Goal: Task Accomplishment & Management: Manage account settings

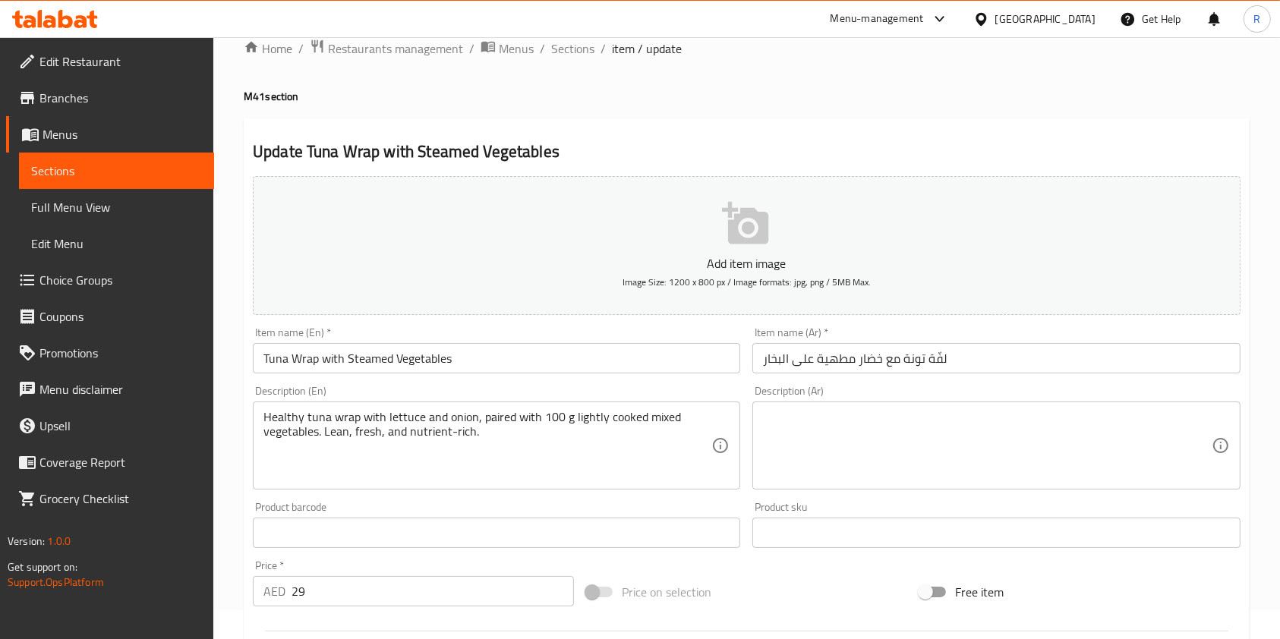
scroll to position [29, 0]
click at [564, 49] on span "Sections" at bounding box center [572, 48] width 43 height 18
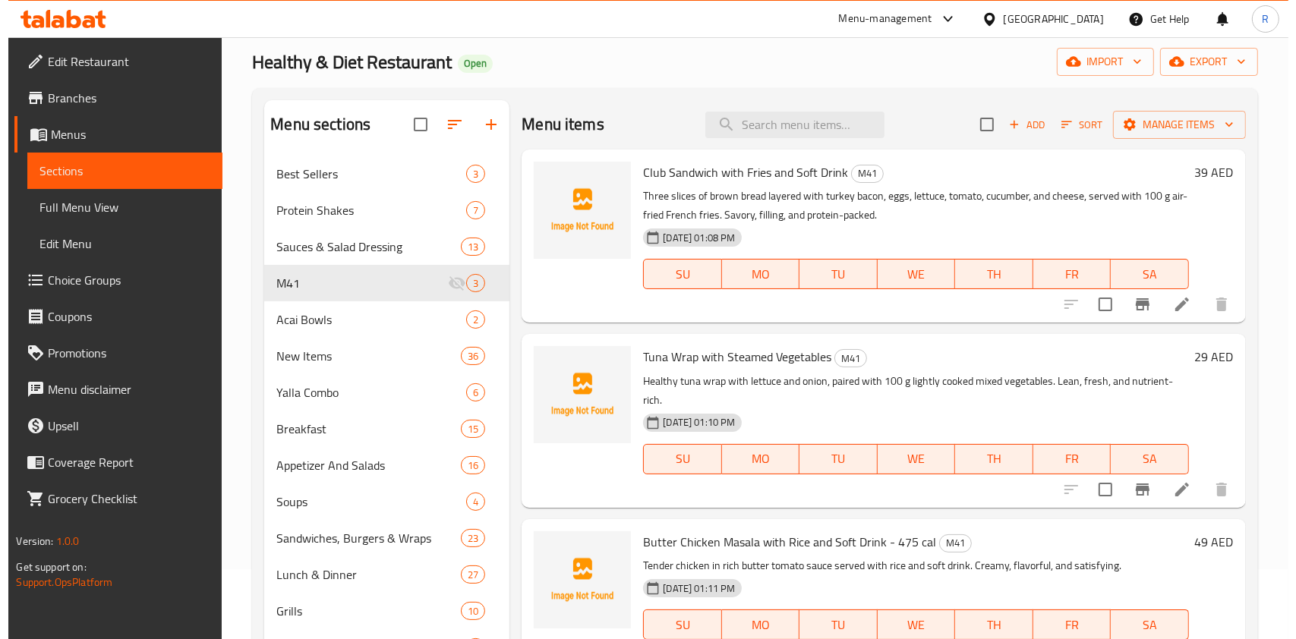
scroll to position [101, 0]
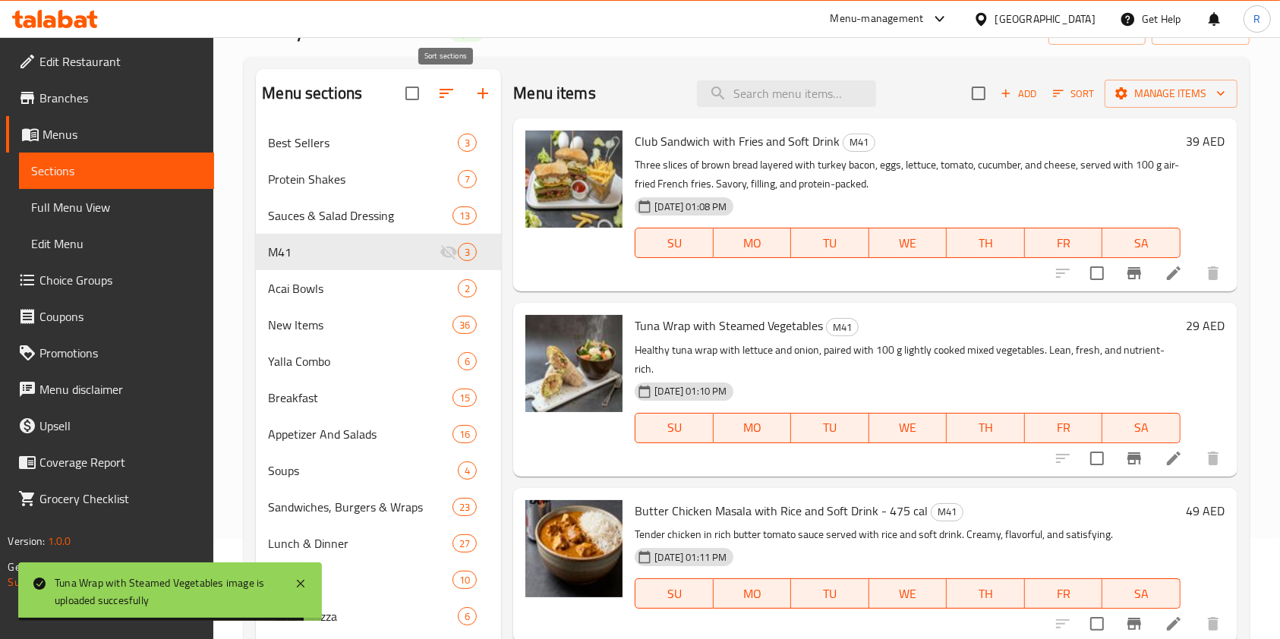
click at [455, 89] on icon "button" at bounding box center [446, 93] width 18 height 18
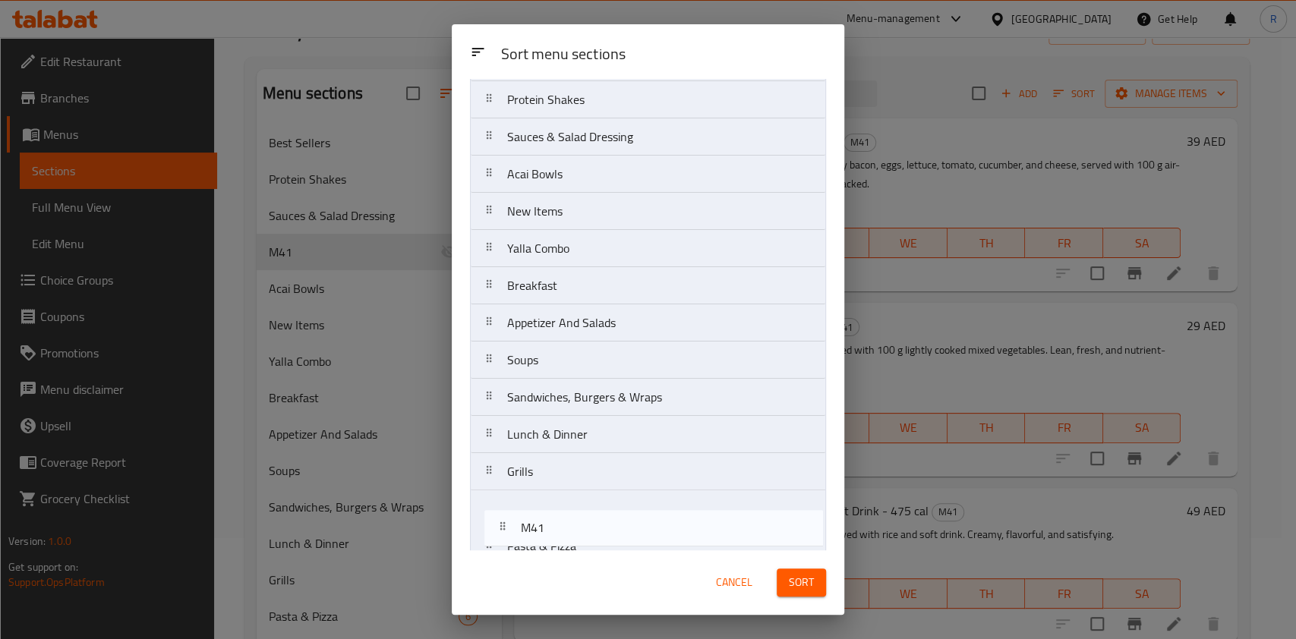
scroll to position [210, 0]
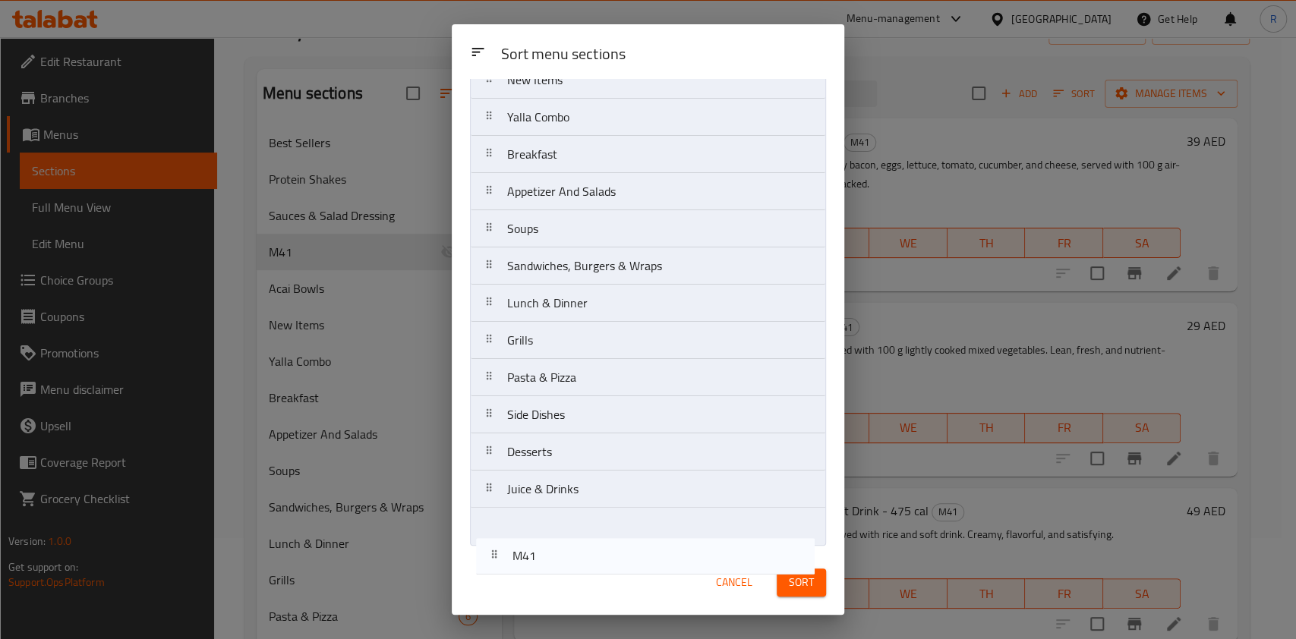
drag, startPoint x: 544, startPoint y: 262, endPoint x: 541, endPoint y: 533, distance: 271.1
click at [541, 533] on nav "Best Sellers Protein Shakes Sauces & Salad Dressing M41 Acai Bowls New Items Ya…" at bounding box center [648, 229] width 356 height 634
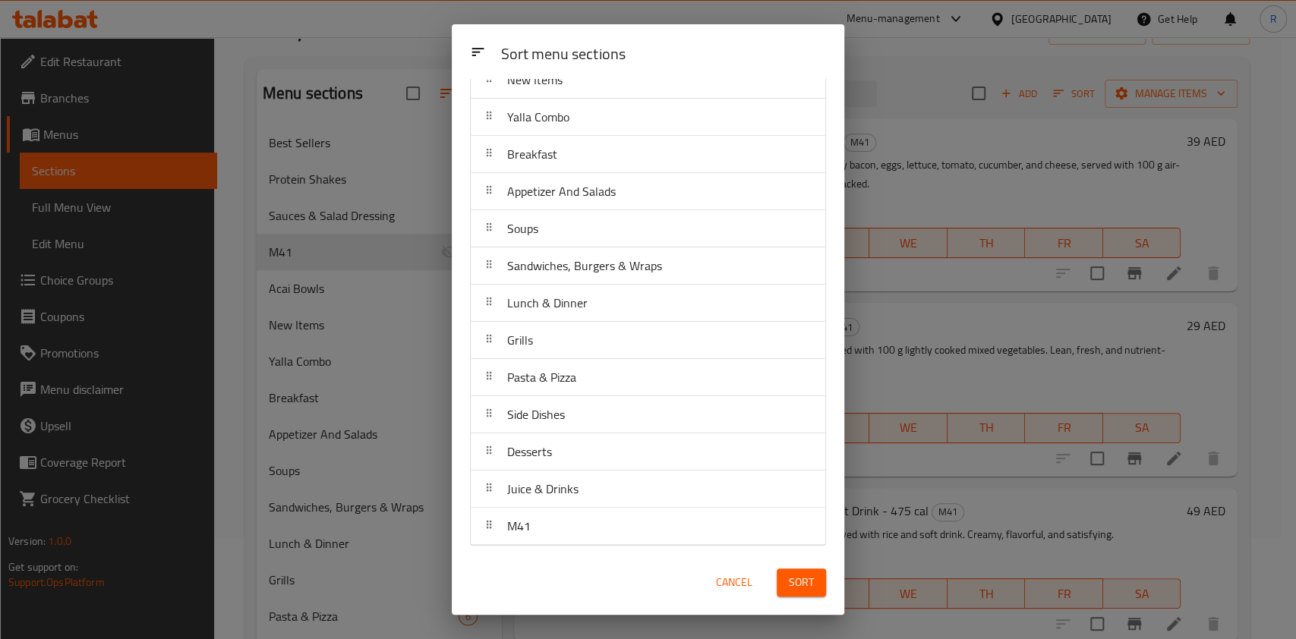
click at [811, 582] on span "Sort" at bounding box center [801, 582] width 25 height 19
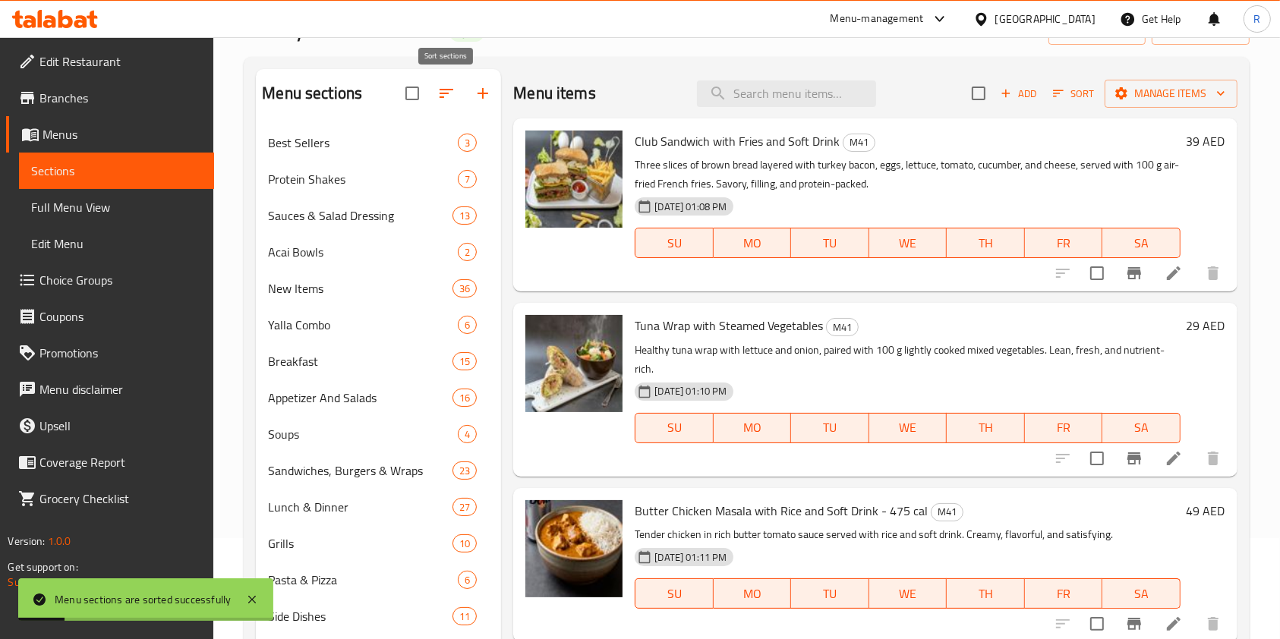
click at [444, 88] on icon "button" at bounding box center [446, 93] width 18 height 18
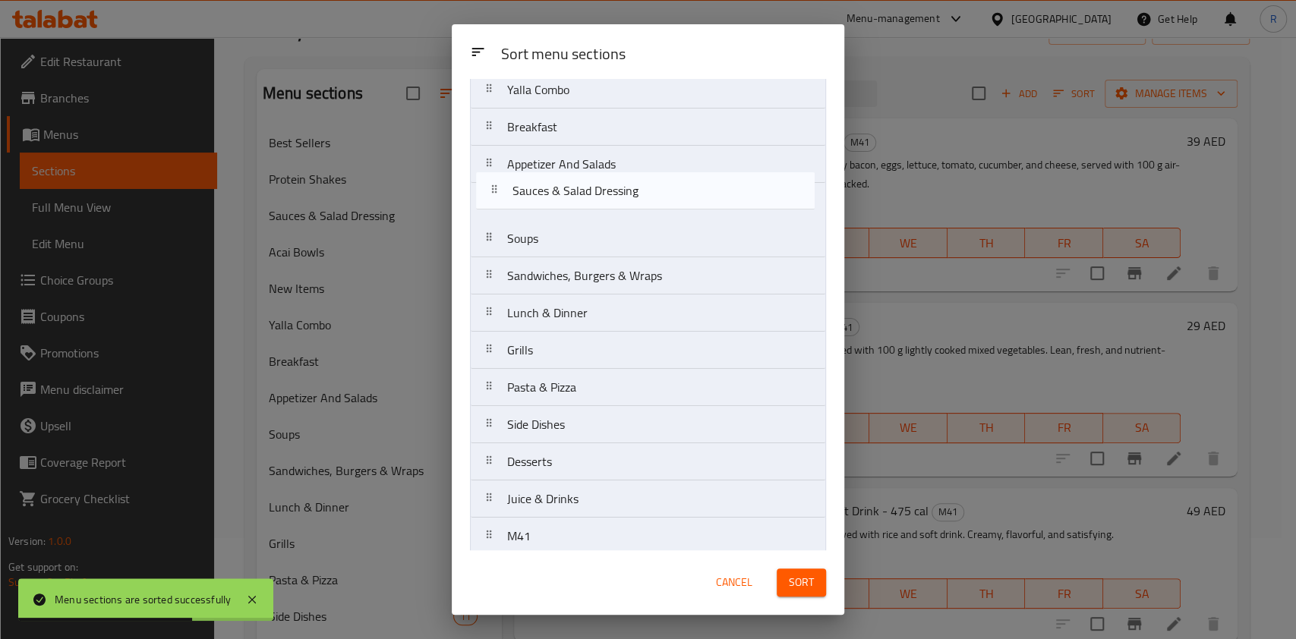
drag, startPoint x: 586, startPoint y: 221, endPoint x: 591, endPoint y: 203, distance: 19.0
click at [591, 203] on nav "Best Sellers Protein Shakes Sauces & Salad Dressing Acai Bowls New Items Yalla …" at bounding box center [648, 239] width 356 height 634
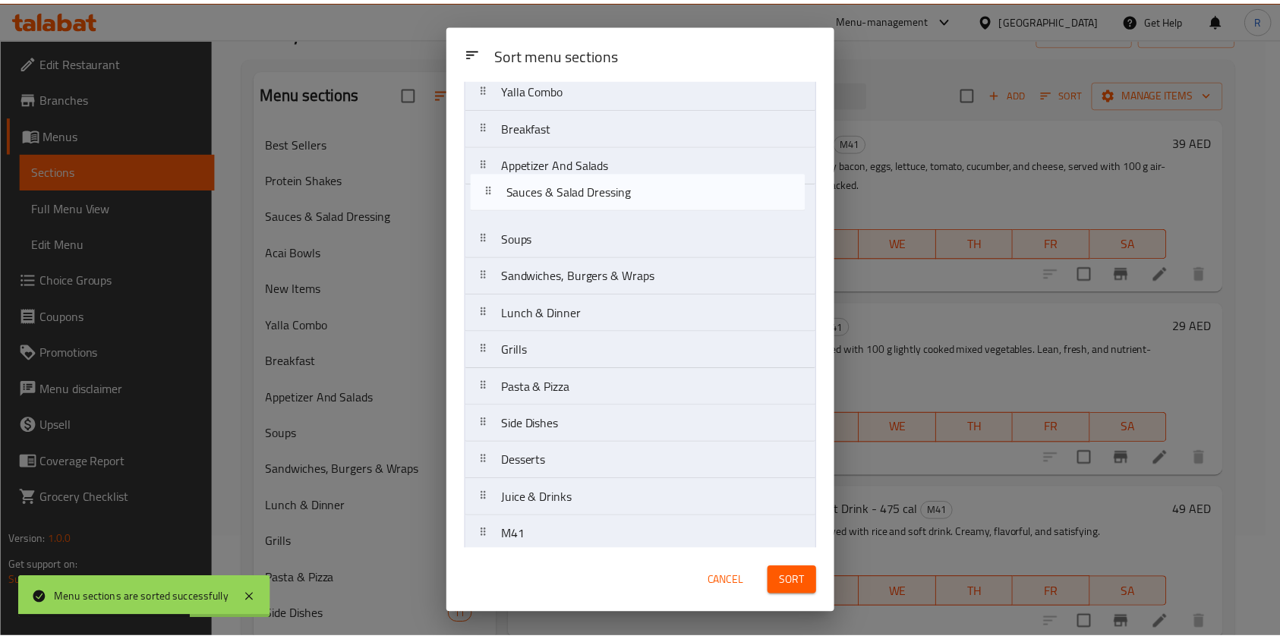
scroll to position [200, 0]
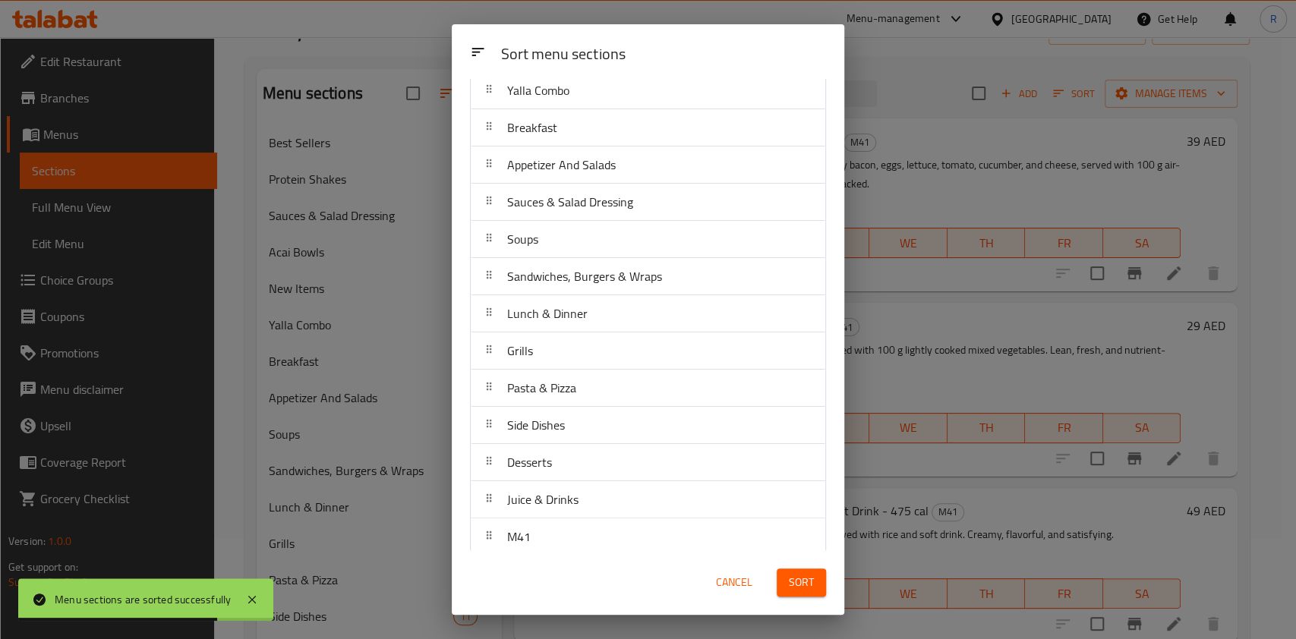
click at [793, 581] on span "Sort" at bounding box center [801, 582] width 25 height 19
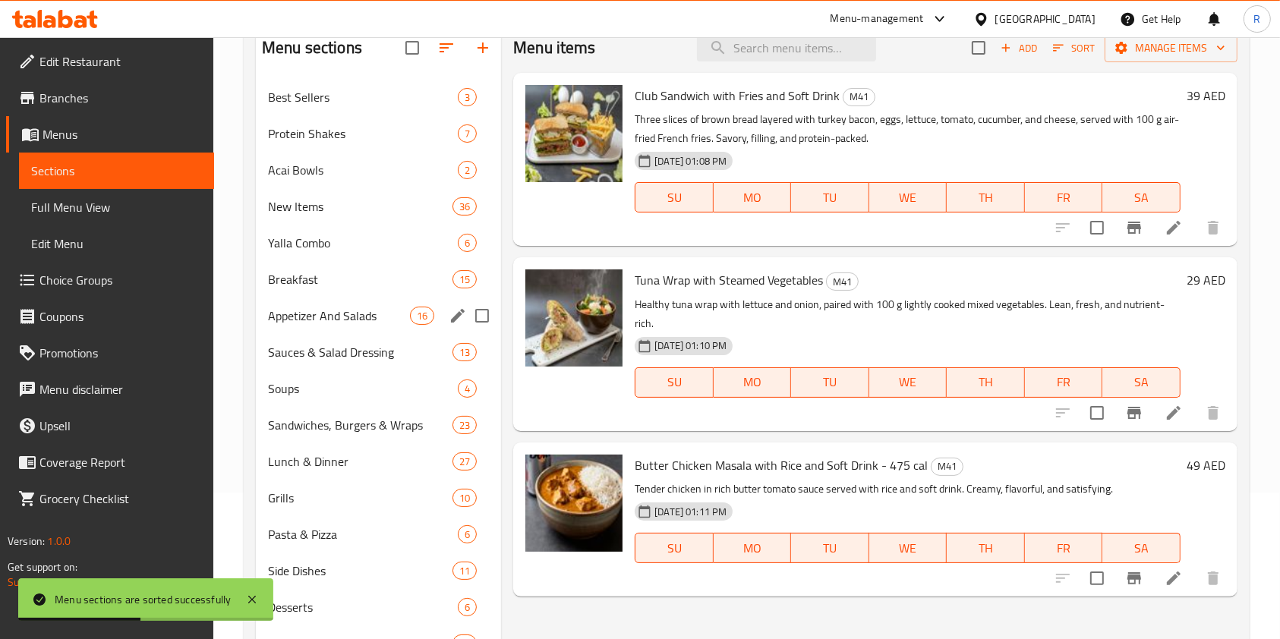
scroll to position [254, 0]
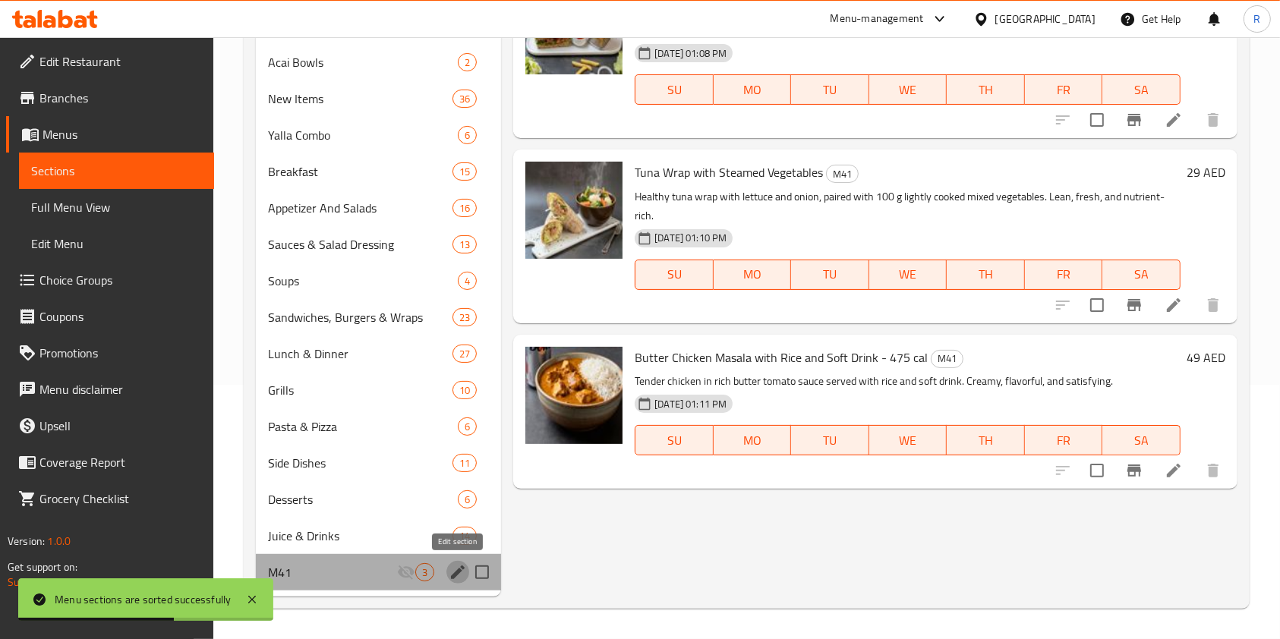
click at [456, 572] on icon "edit" at bounding box center [458, 573] width 14 height 14
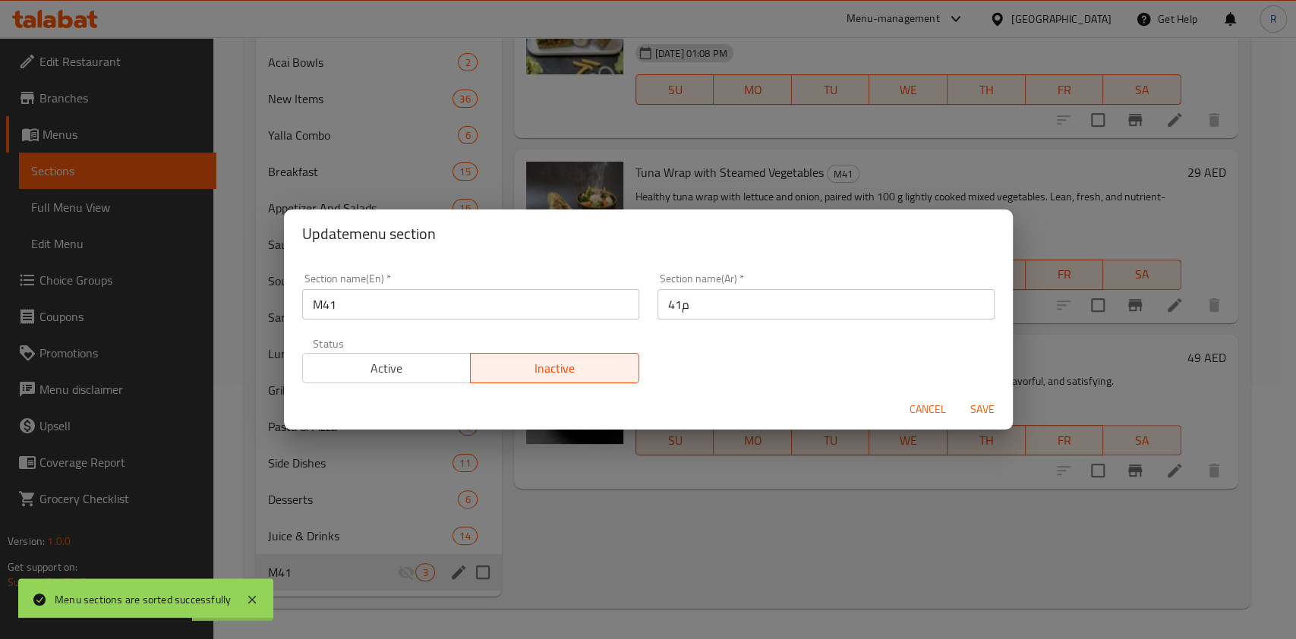
click at [403, 373] on span "Active" at bounding box center [387, 369] width 156 height 22
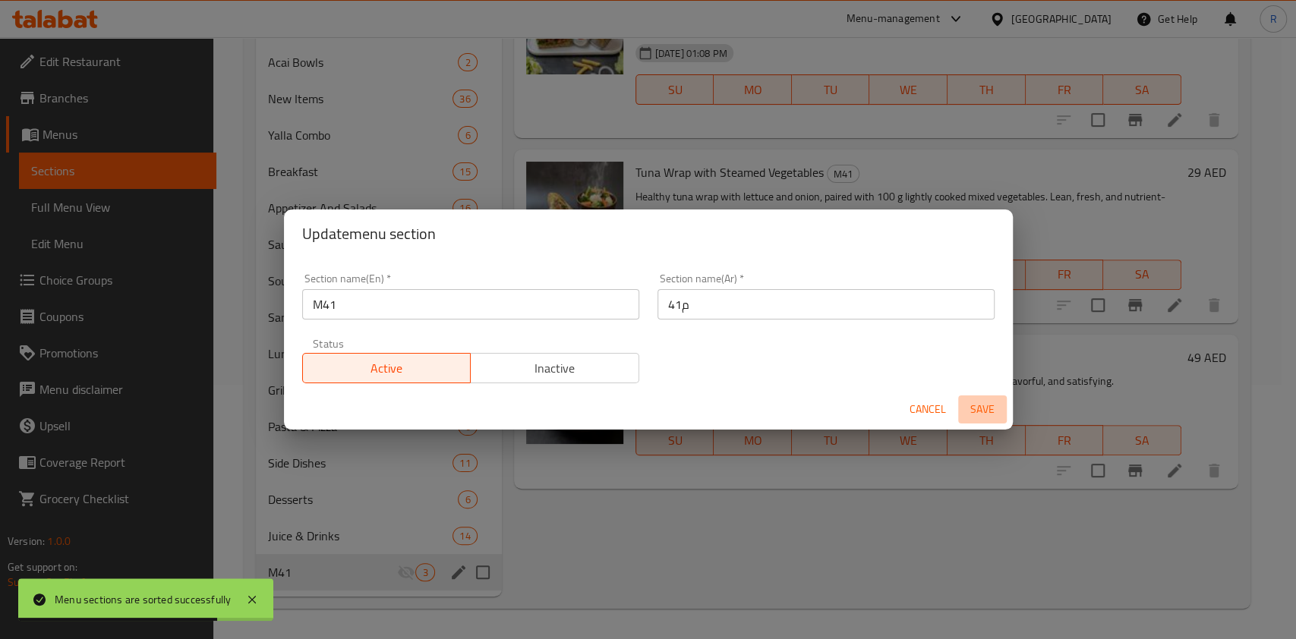
click at [987, 409] on span "Save" at bounding box center [982, 409] width 36 height 19
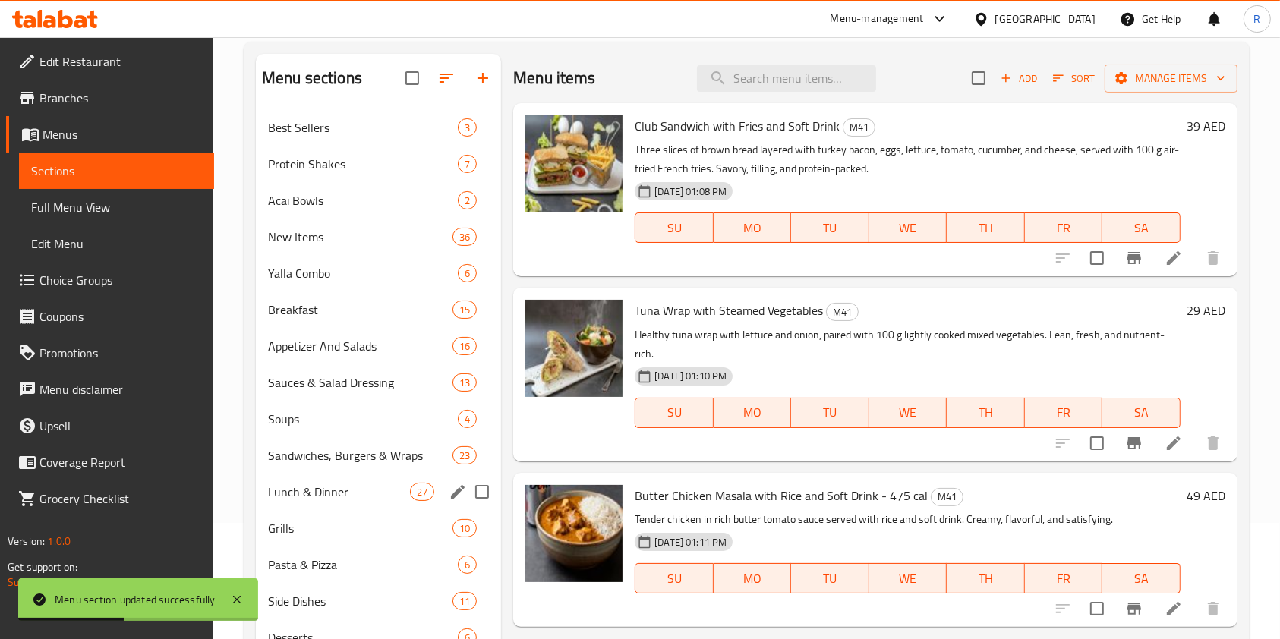
scroll to position [0, 0]
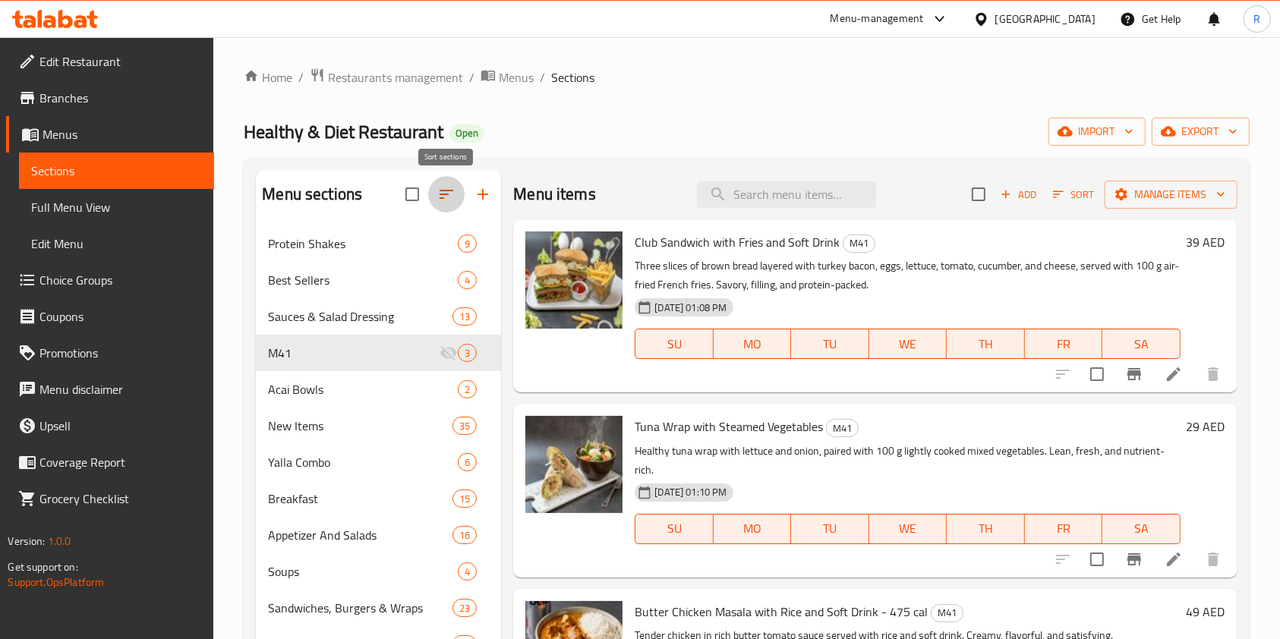
click at [454, 201] on icon "button" at bounding box center [446, 194] width 18 height 18
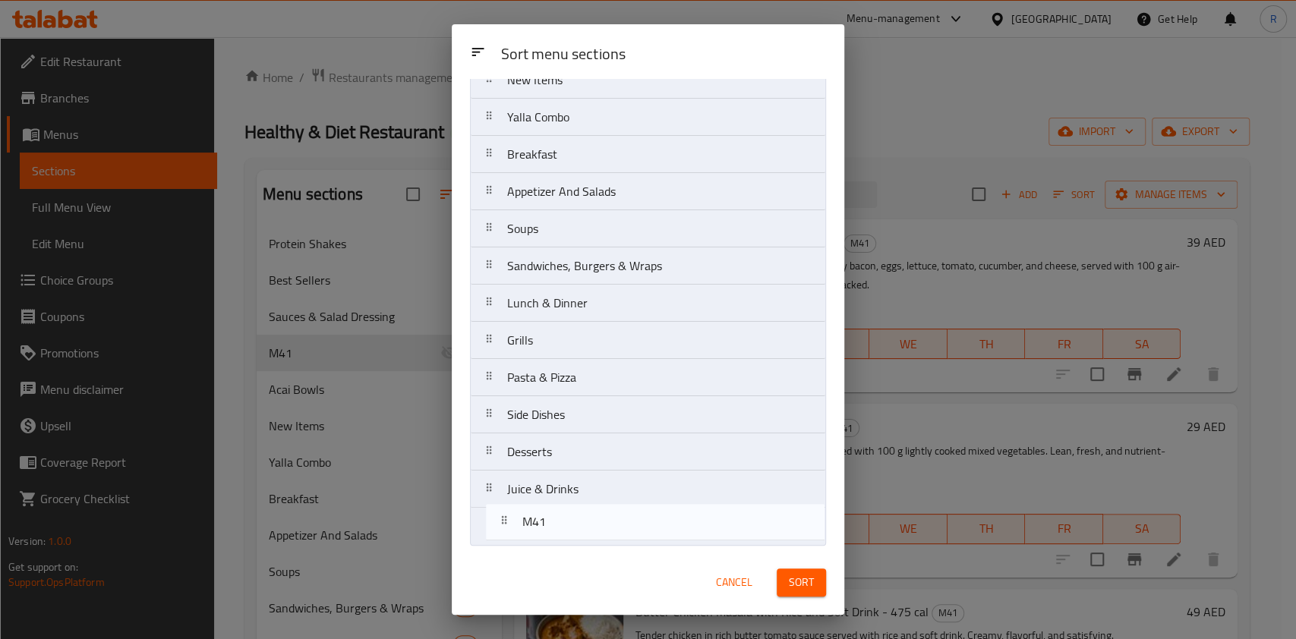
drag, startPoint x: 539, startPoint y: 260, endPoint x: 553, endPoint y: 539, distance: 279.8
click at [553, 539] on nav "Protein Shakes Best Sellers Sauces & Salad Dressing M41 Acai Bowls New Items Ya…" at bounding box center [648, 229] width 356 height 634
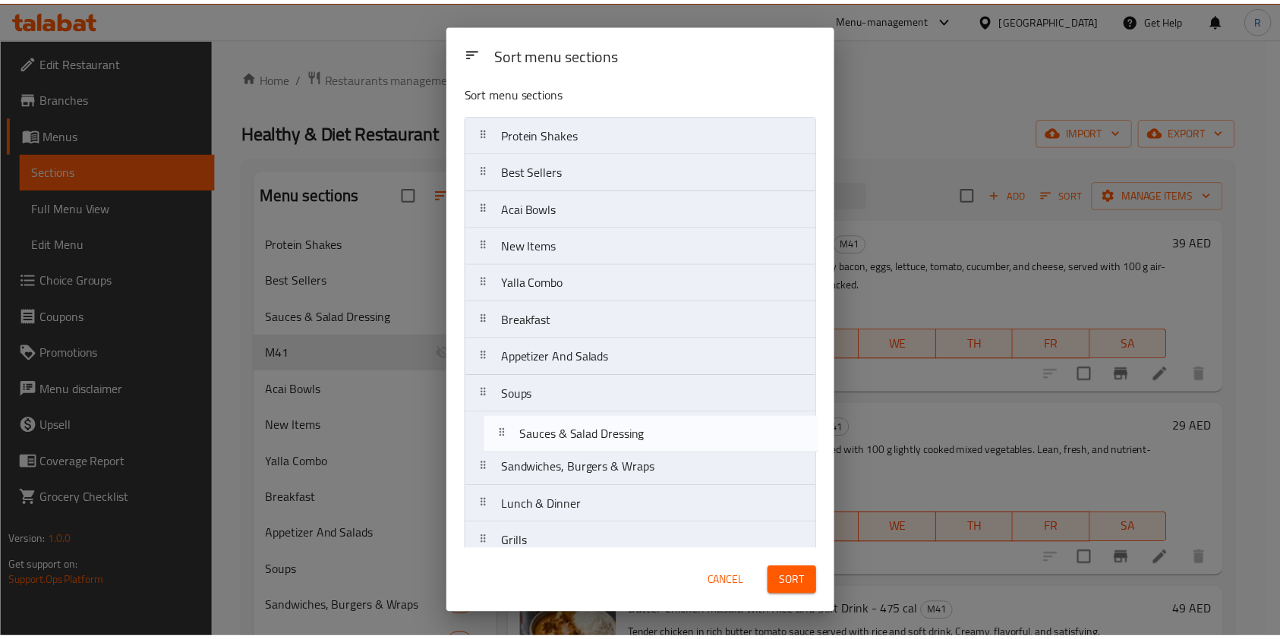
scroll to position [17, 0]
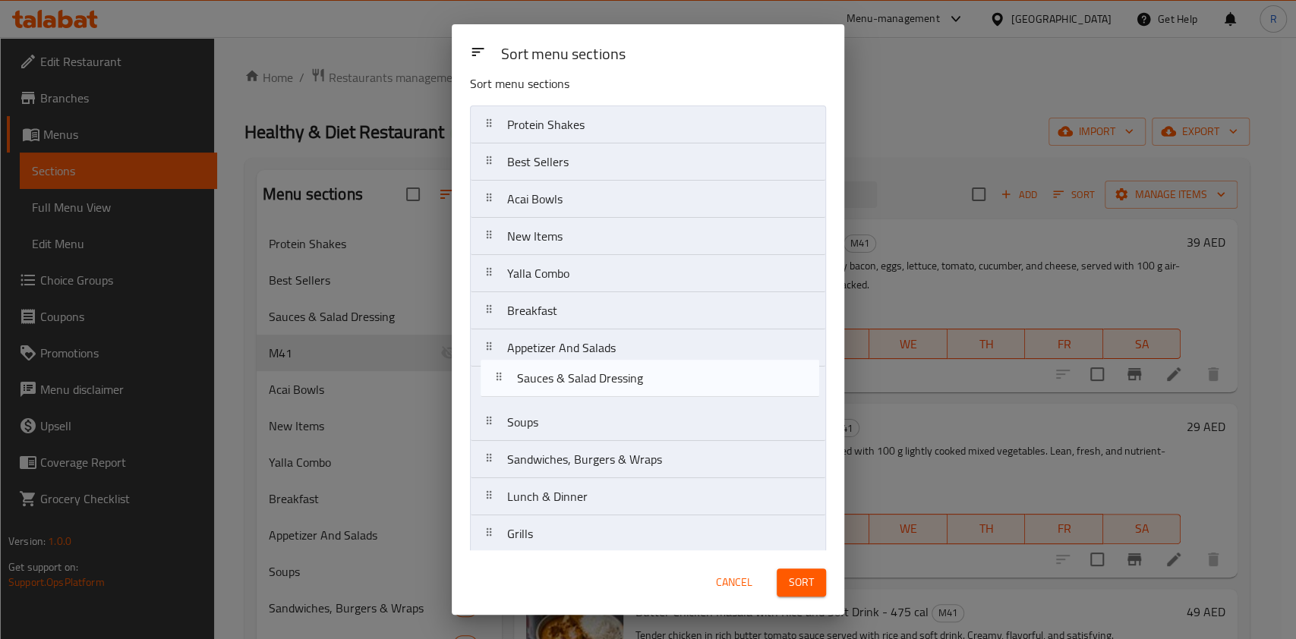
drag, startPoint x: 593, startPoint y: 208, endPoint x: 603, endPoint y: 383, distance: 175.7
click at [603, 383] on nav "Protein Shakes Best Sellers Sauces & Salad Dressing Acai Bowls New Items Yalla …" at bounding box center [648, 423] width 356 height 634
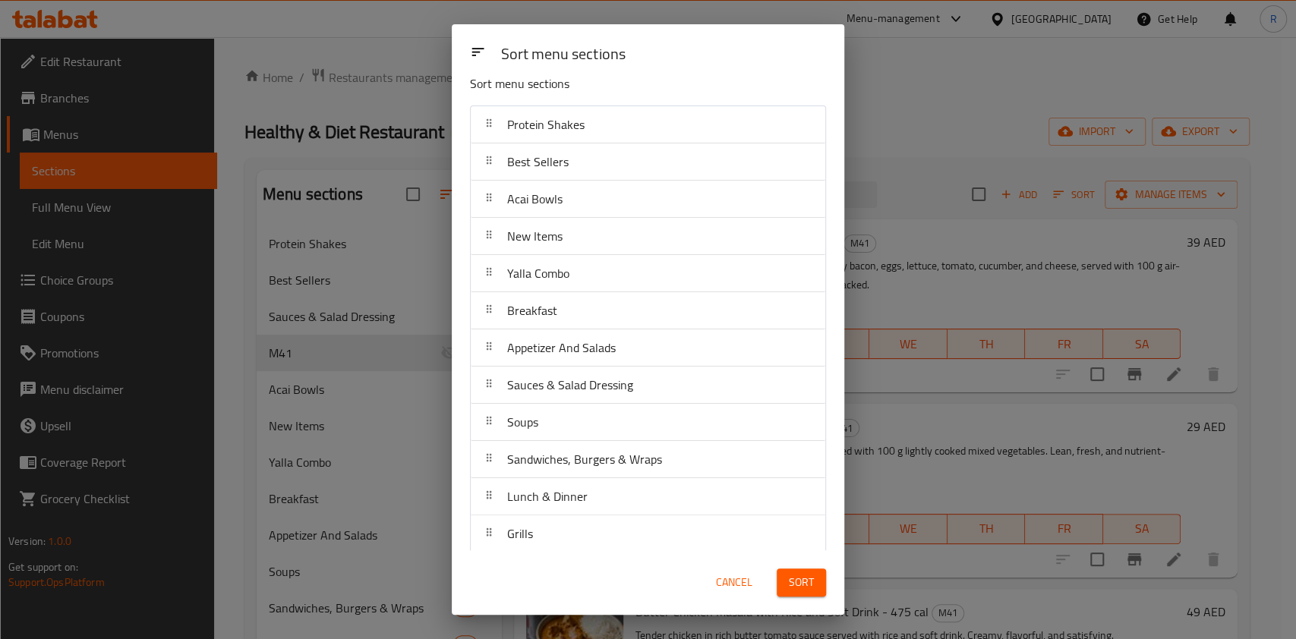
click at [796, 585] on span "Sort" at bounding box center [801, 582] width 25 height 19
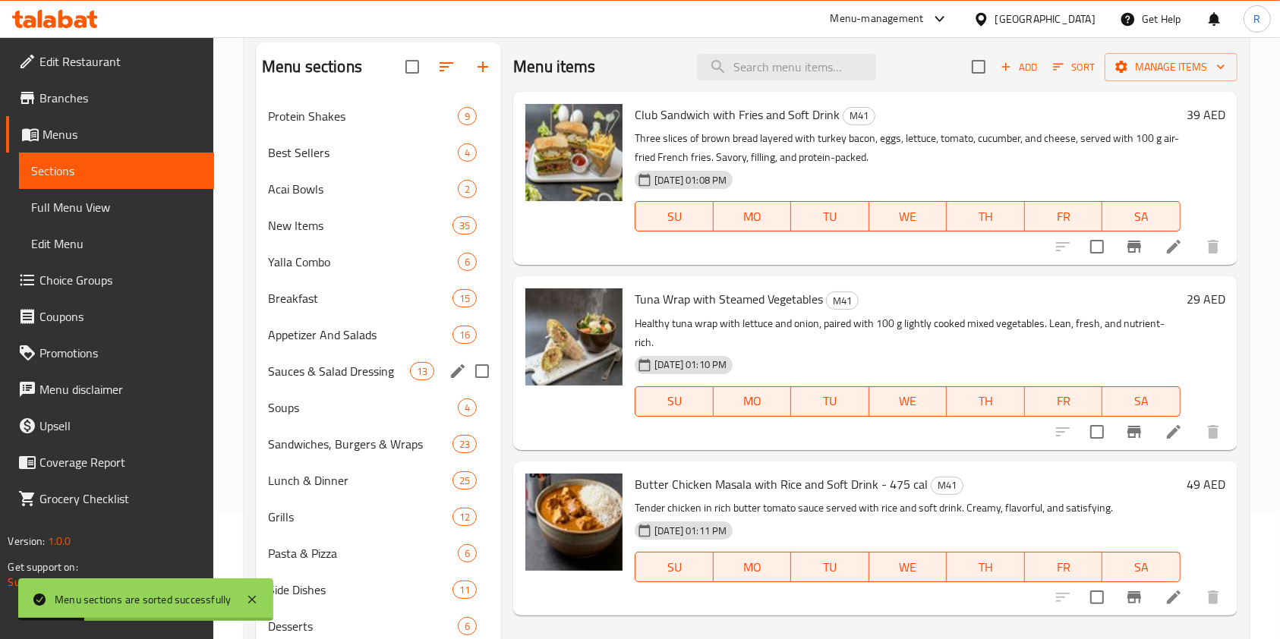
scroll to position [254, 0]
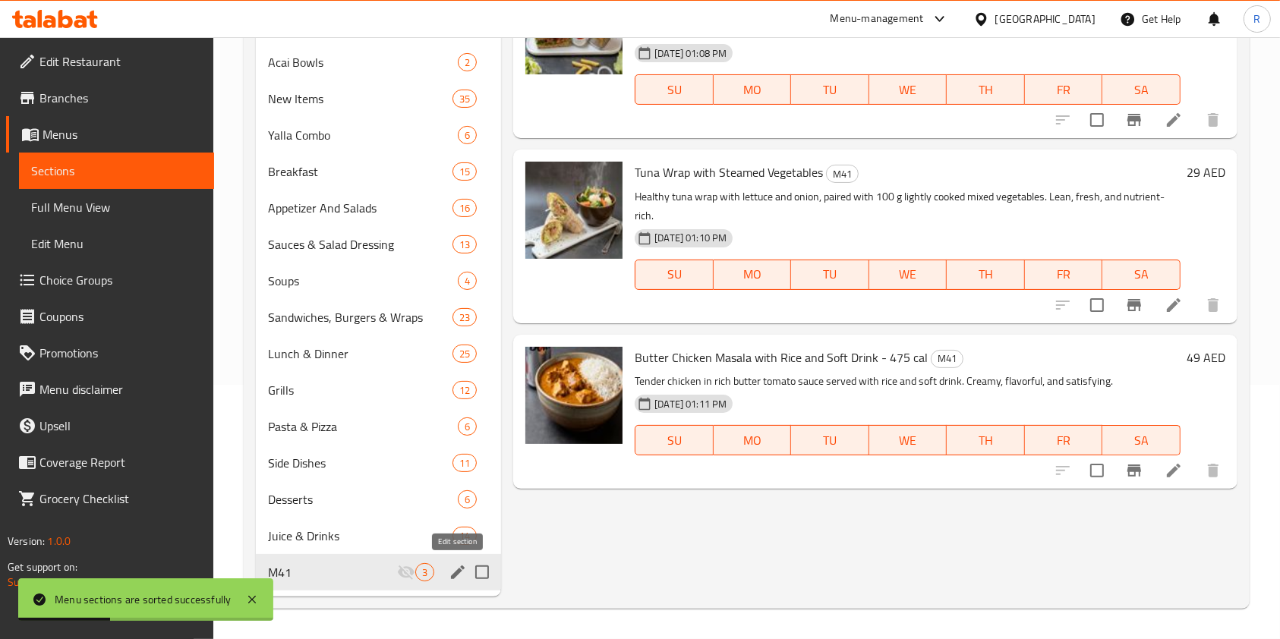
click at [456, 571] on icon "edit" at bounding box center [458, 572] width 18 height 18
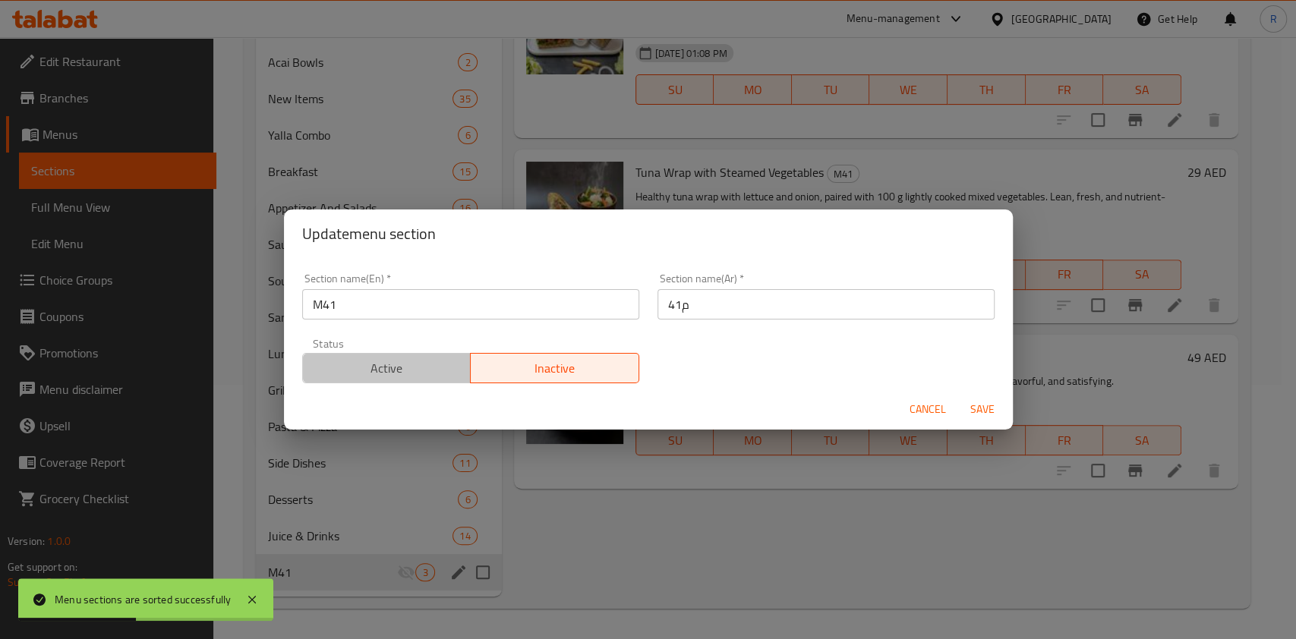
click at [389, 358] on span "Active" at bounding box center [387, 369] width 156 height 22
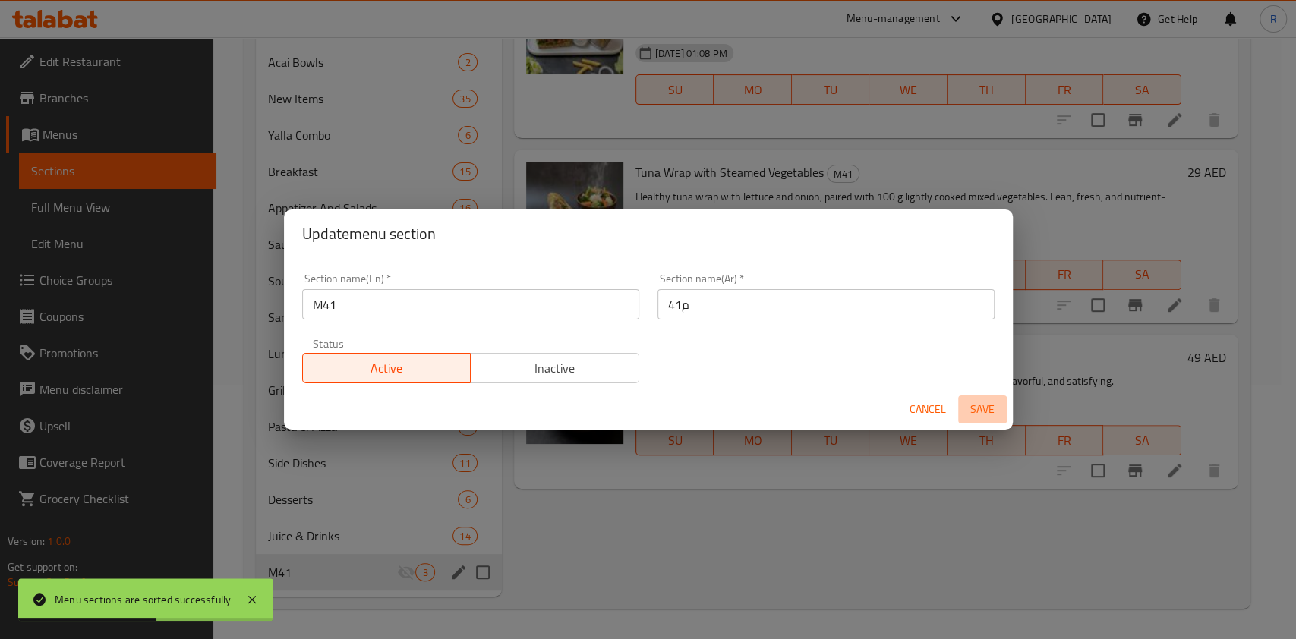
click at [984, 405] on span "Save" at bounding box center [982, 409] width 36 height 19
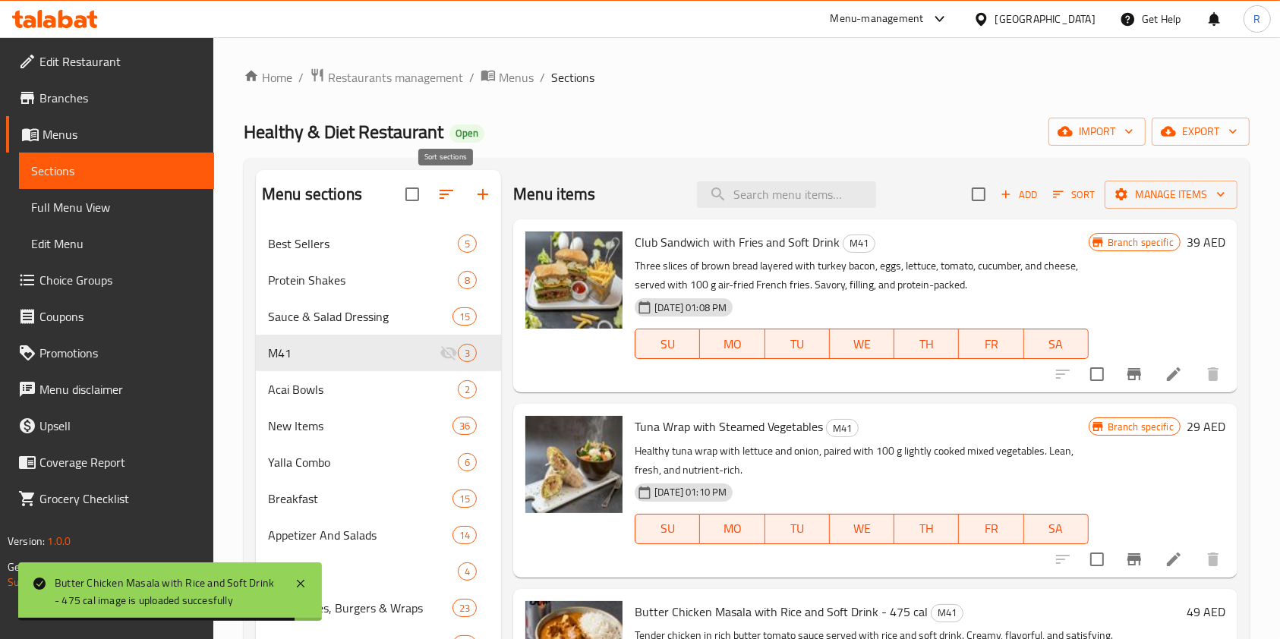
click at [449, 192] on icon "button" at bounding box center [446, 194] width 18 height 18
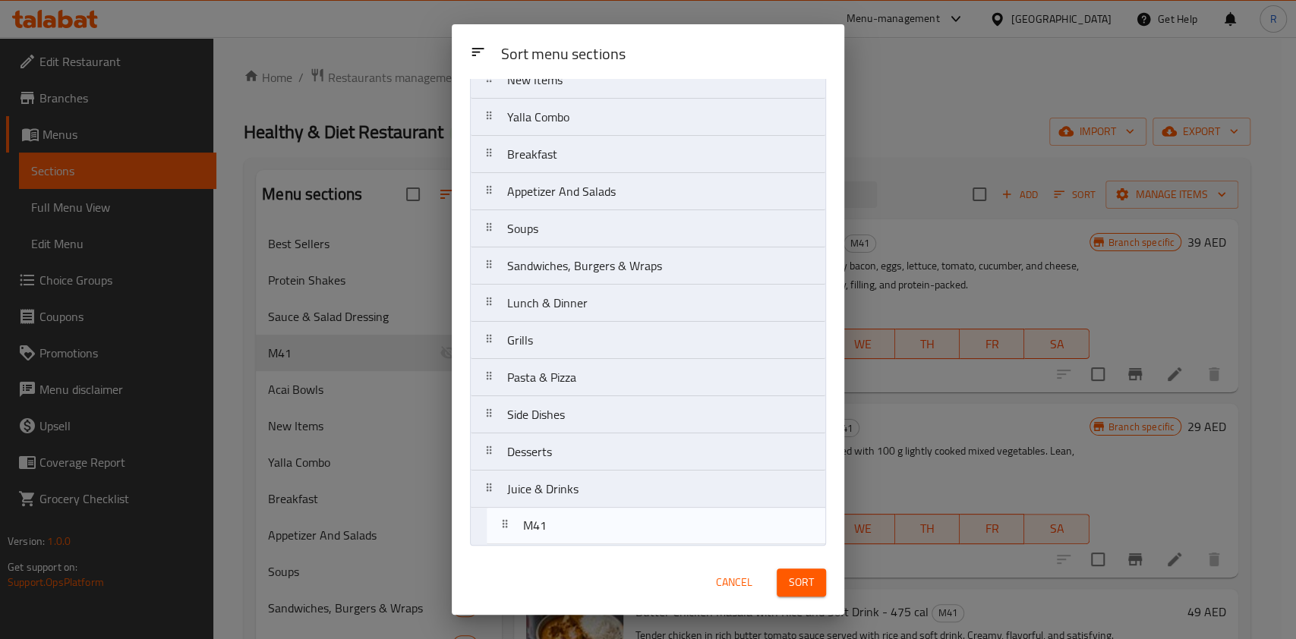
drag, startPoint x: 555, startPoint y: 263, endPoint x: 569, endPoint y: 541, distance: 279.0
click at [571, 538] on nav "Best Sellers Protein Shakes Sauce & Salad Dressing M41 Acai Bowls New Items Yal…" at bounding box center [648, 229] width 356 height 634
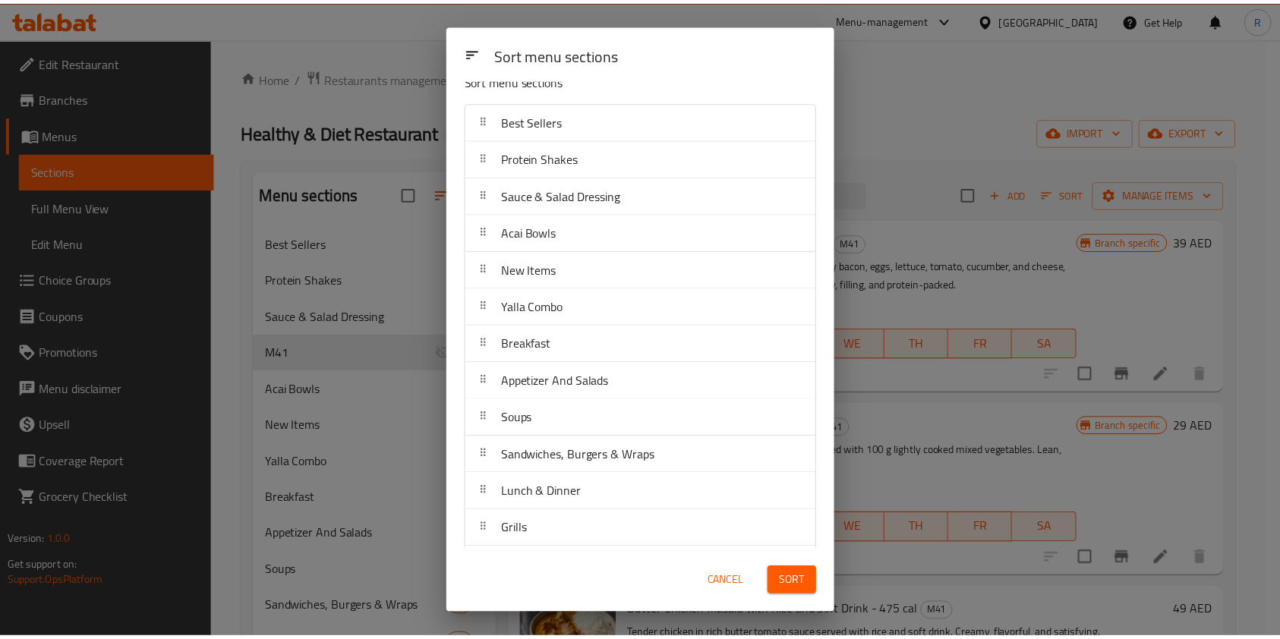
scroll to position [8, 0]
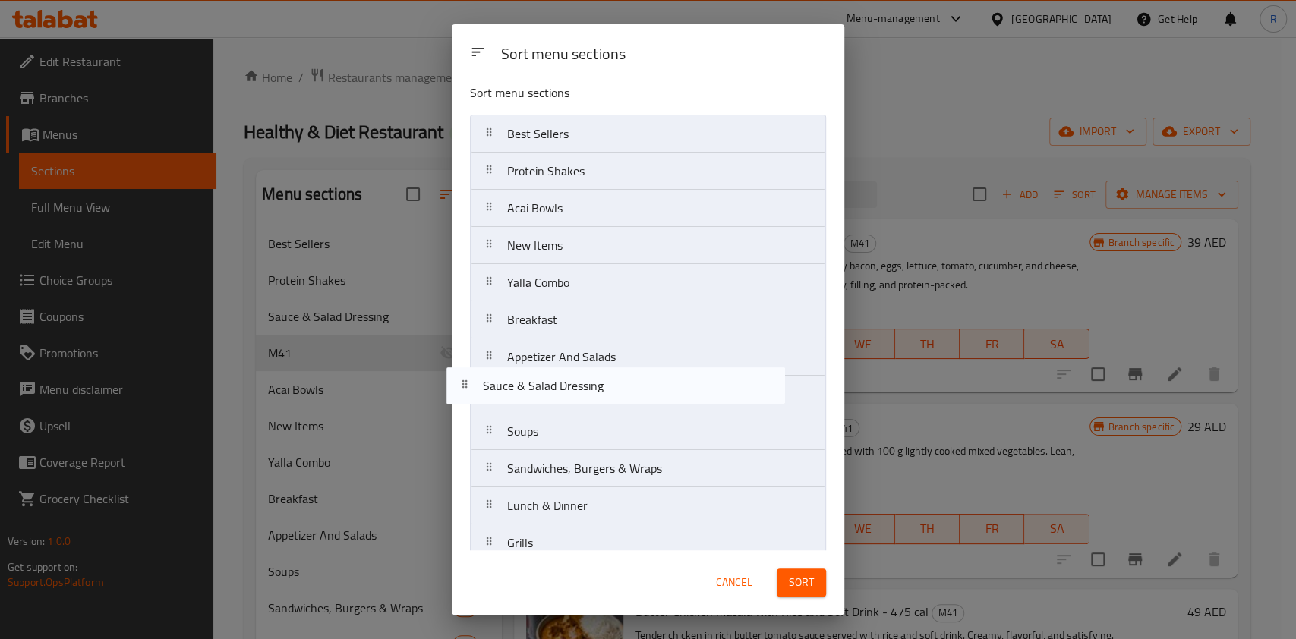
drag, startPoint x: 615, startPoint y: 207, endPoint x: 610, endPoint y: 393, distance: 185.3
click at [610, 387] on nav "Best Sellers Protein Shakes Sauce & Salad Dressing Acai Bowls New Items Yalla C…" at bounding box center [648, 432] width 356 height 634
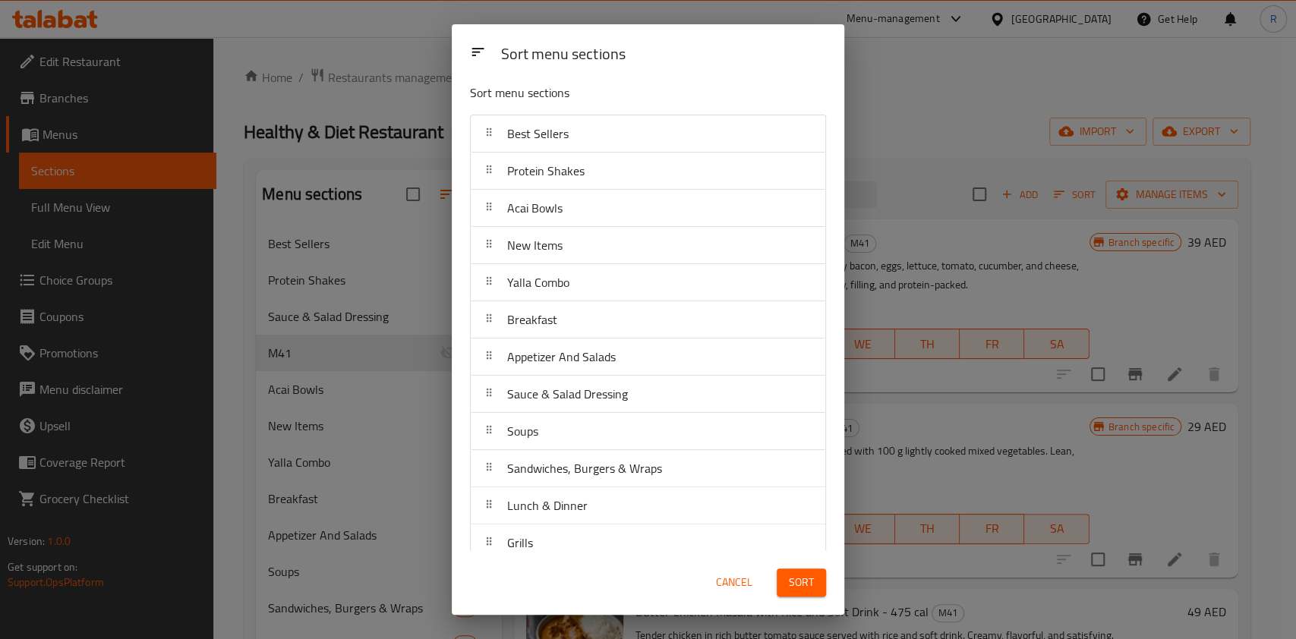
click at [800, 584] on span "Sort" at bounding box center [801, 582] width 25 height 19
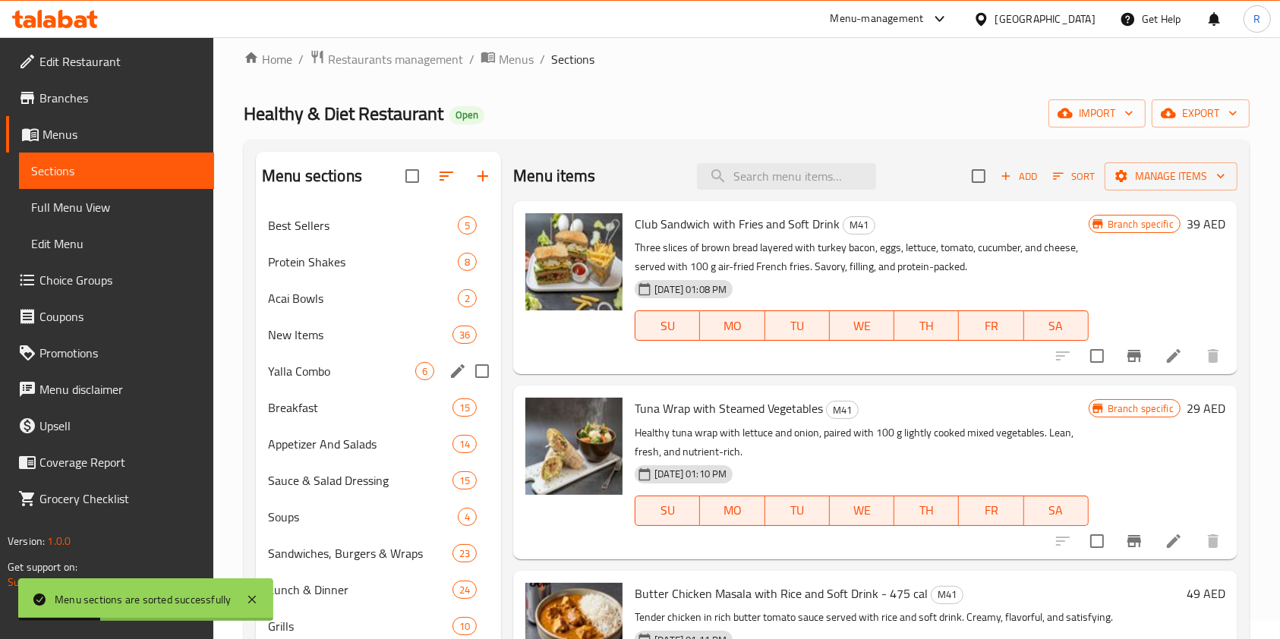
scroll to position [254, 0]
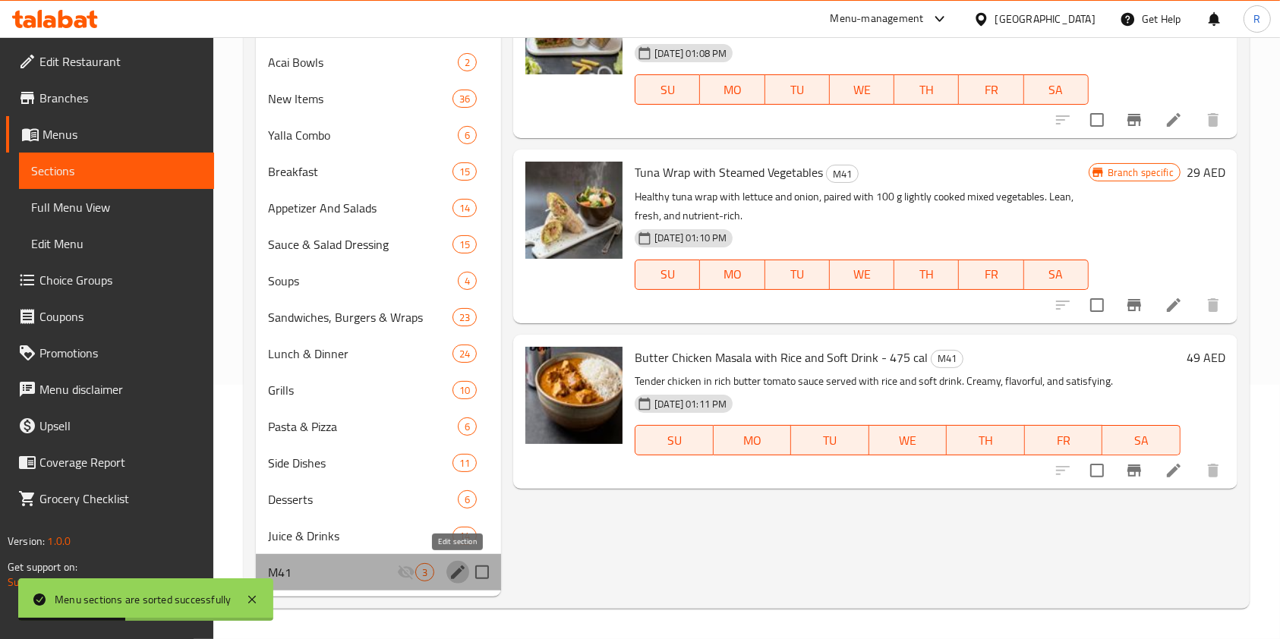
click at [456, 572] on icon "edit" at bounding box center [458, 573] width 14 height 14
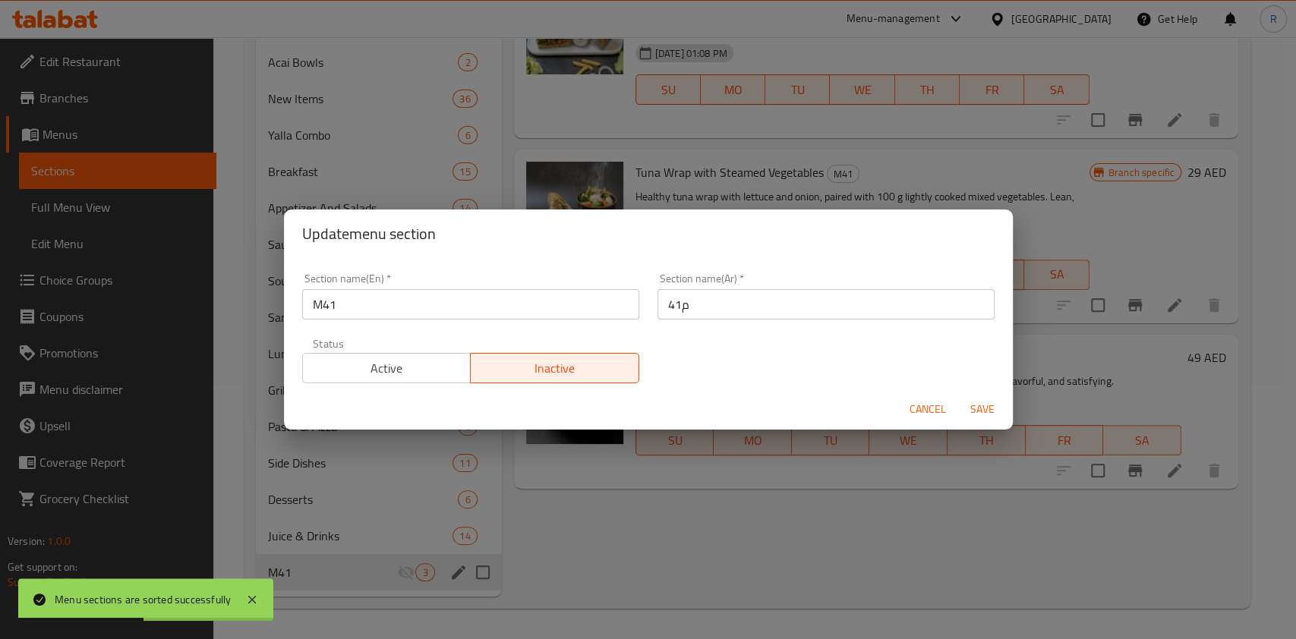
click at [410, 359] on span "Active" at bounding box center [387, 369] width 156 height 22
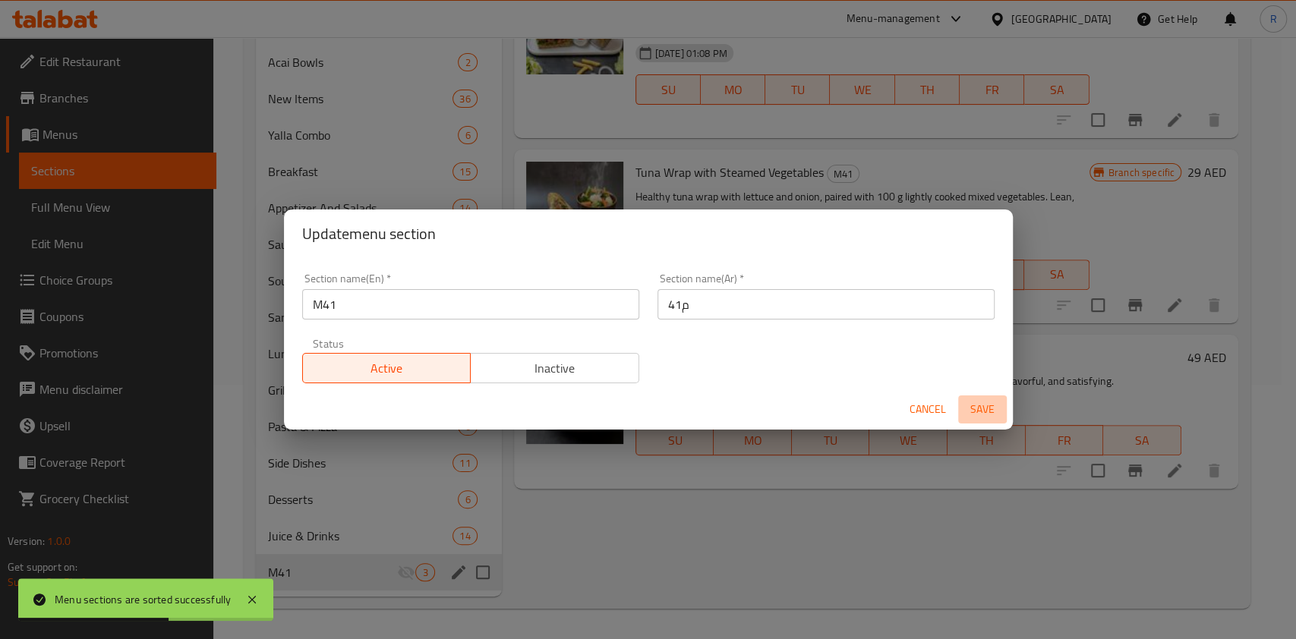
click at [962, 397] on button "Save" at bounding box center [982, 410] width 49 height 28
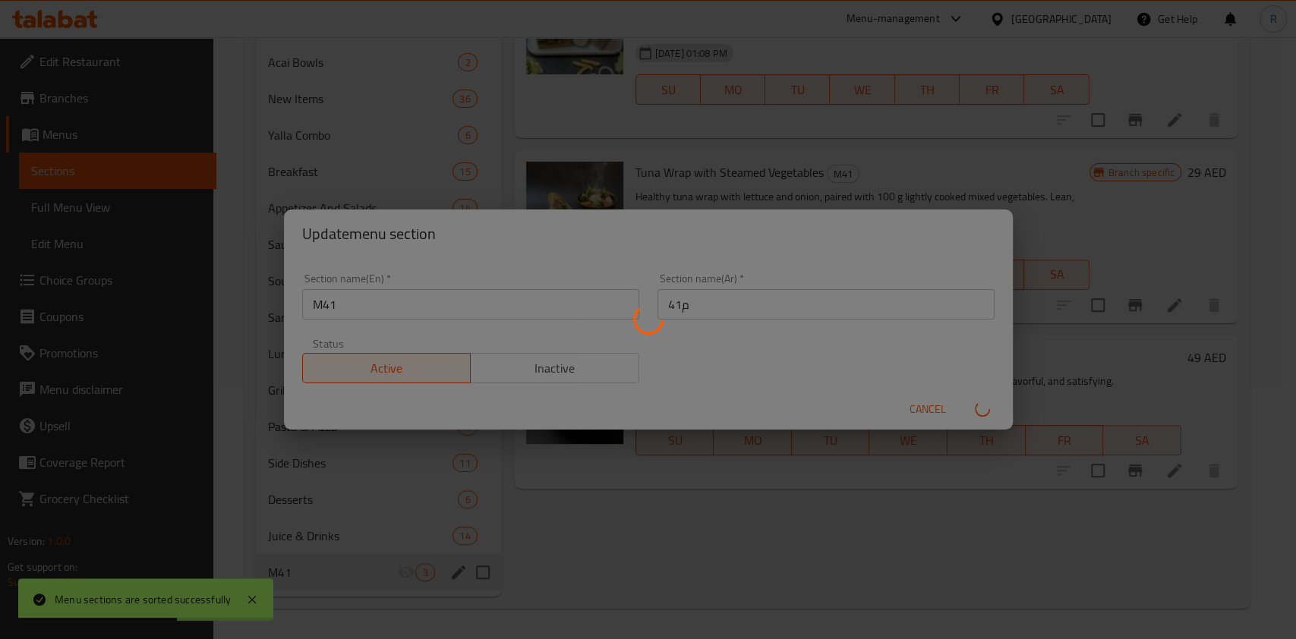
click at [970, 410] on div "Menu sections" at bounding box center [648, 319] width 1296 height 639
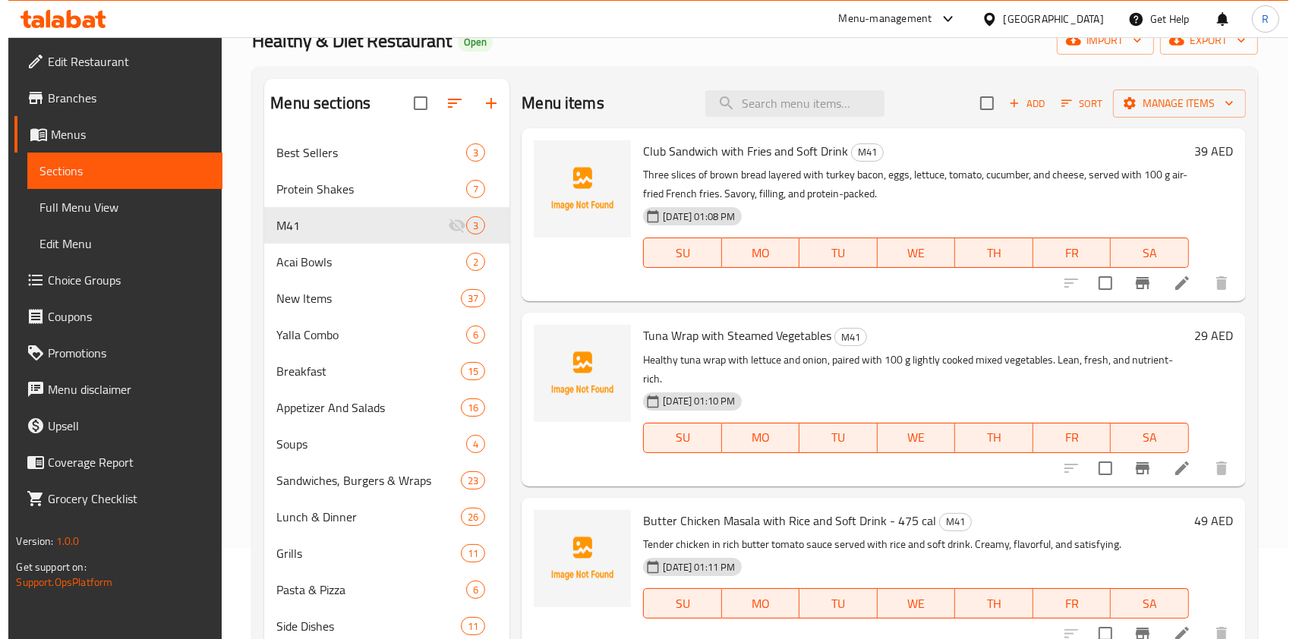
scroll to position [101, 0]
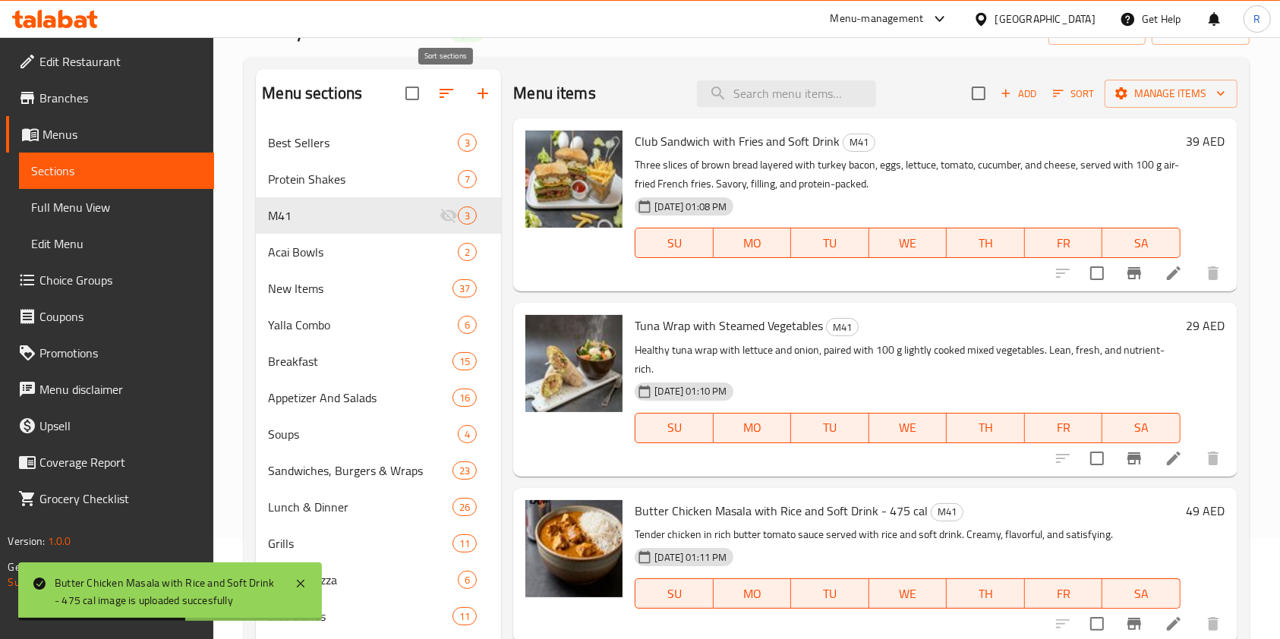
click at [446, 99] on icon "button" at bounding box center [446, 93] width 18 height 18
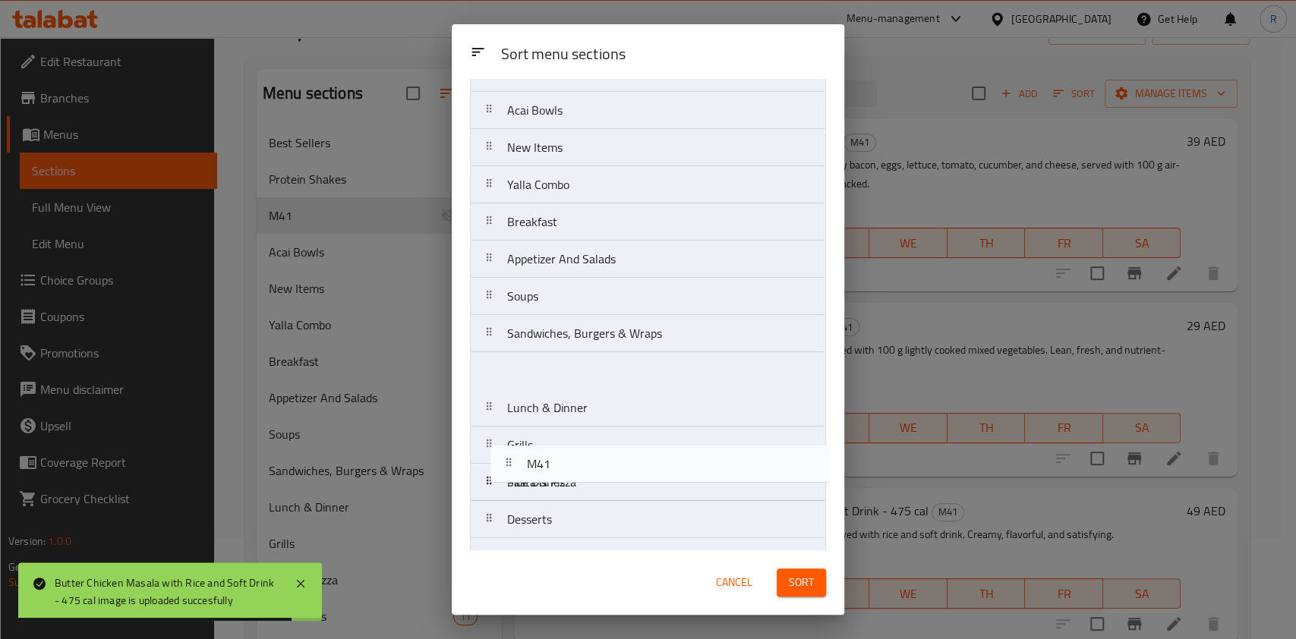
scroll to position [173, 0]
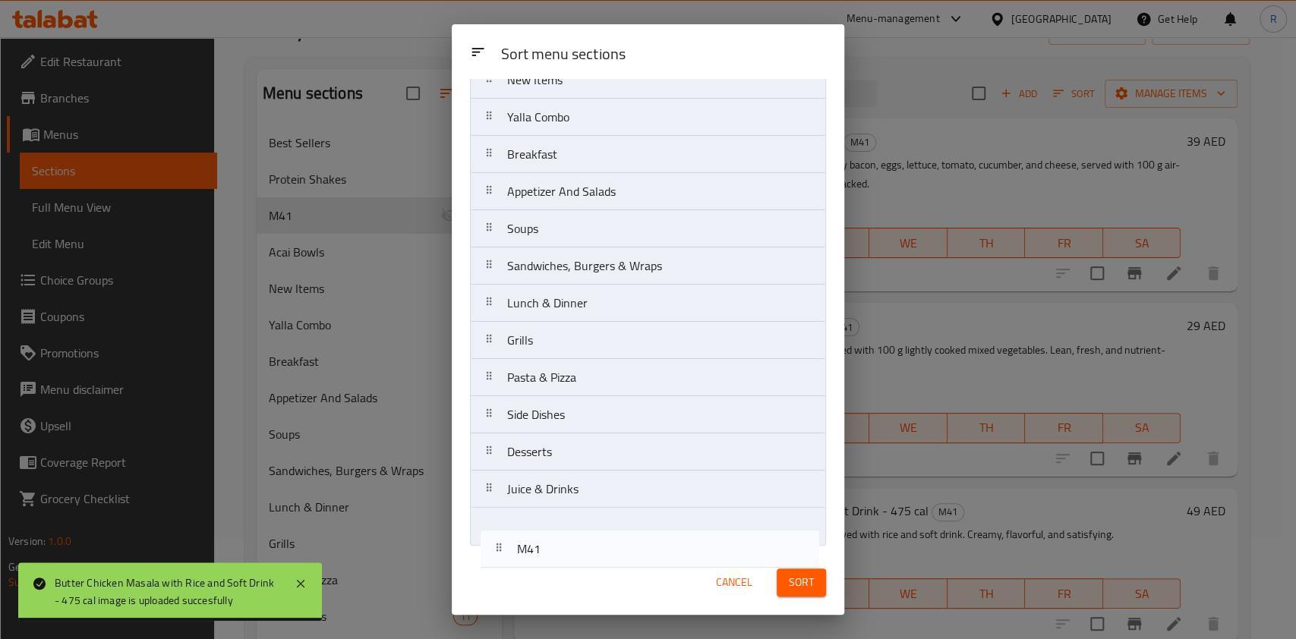
drag, startPoint x: 579, startPoint y: 222, endPoint x: 587, endPoint y: 557, distance: 334.9
click at [588, 559] on div "Sort menu sections Sort menu sections Best Sellers Protein Shakes M41 Acai Bowl…" at bounding box center [648, 319] width 393 height 591
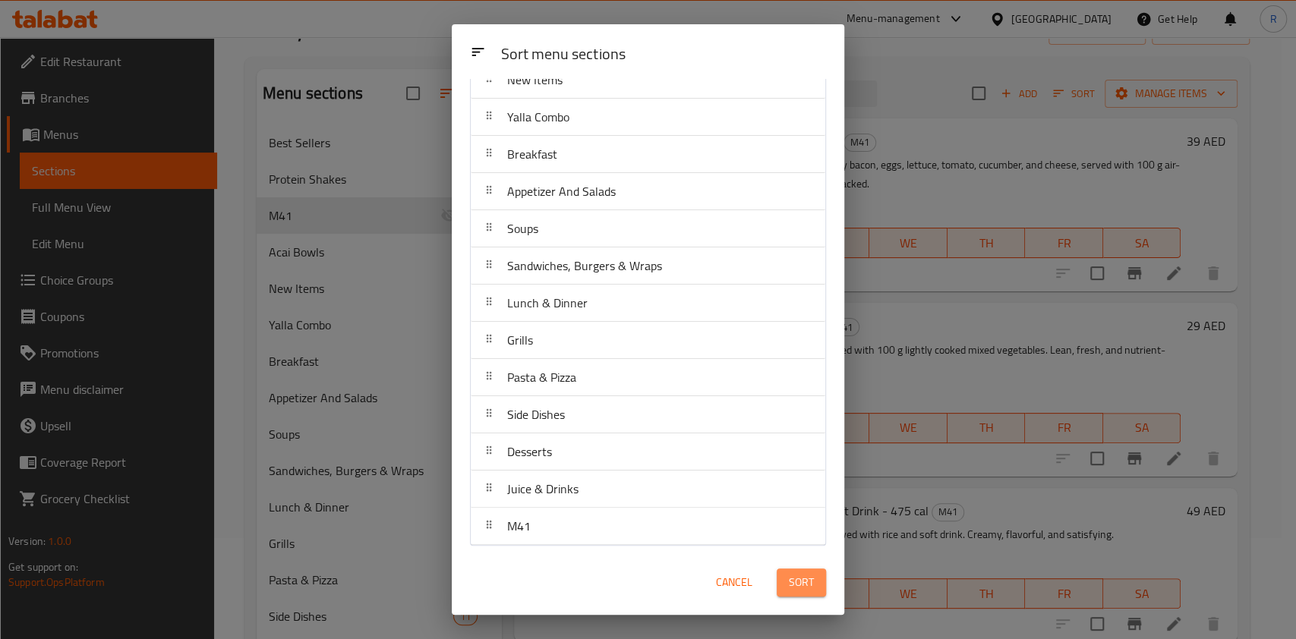
drag, startPoint x: 814, startPoint y: 581, endPoint x: 815, endPoint y: 633, distance: 52.4
click at [813, 581] on button "Sort" at bounding box center [801, 583] width 49 height 28
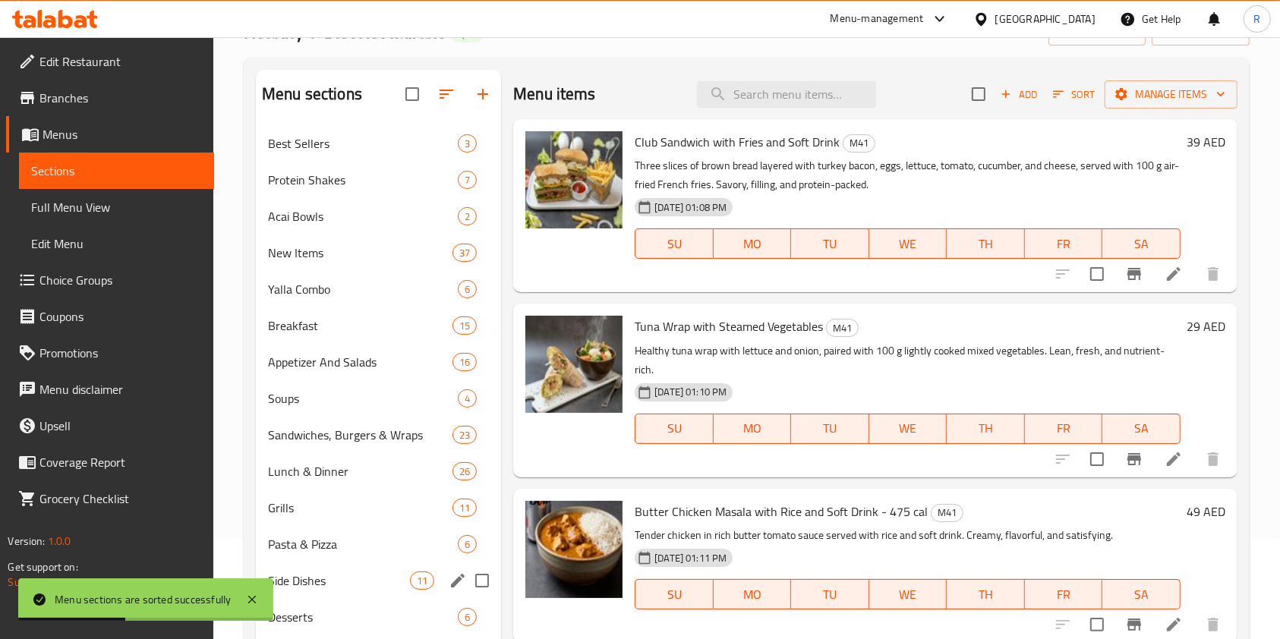
scroll to position [218, 0]
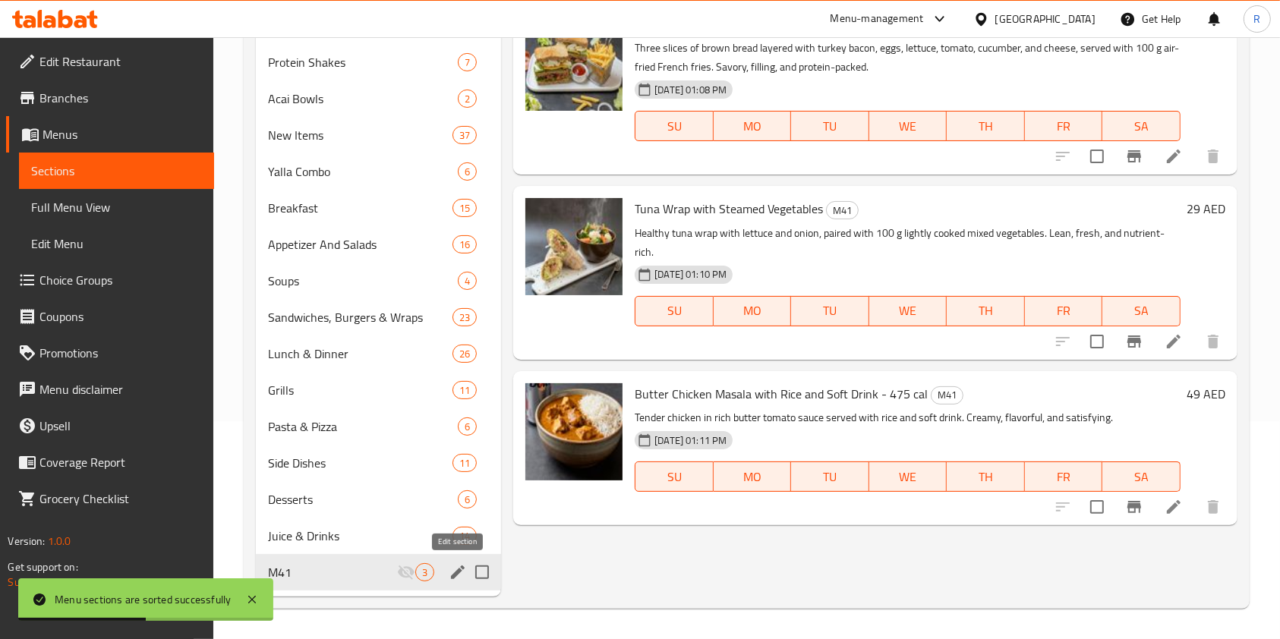
click at [455, 571] on icon "edit" at bounding box center [458, 572] width 18 height 18
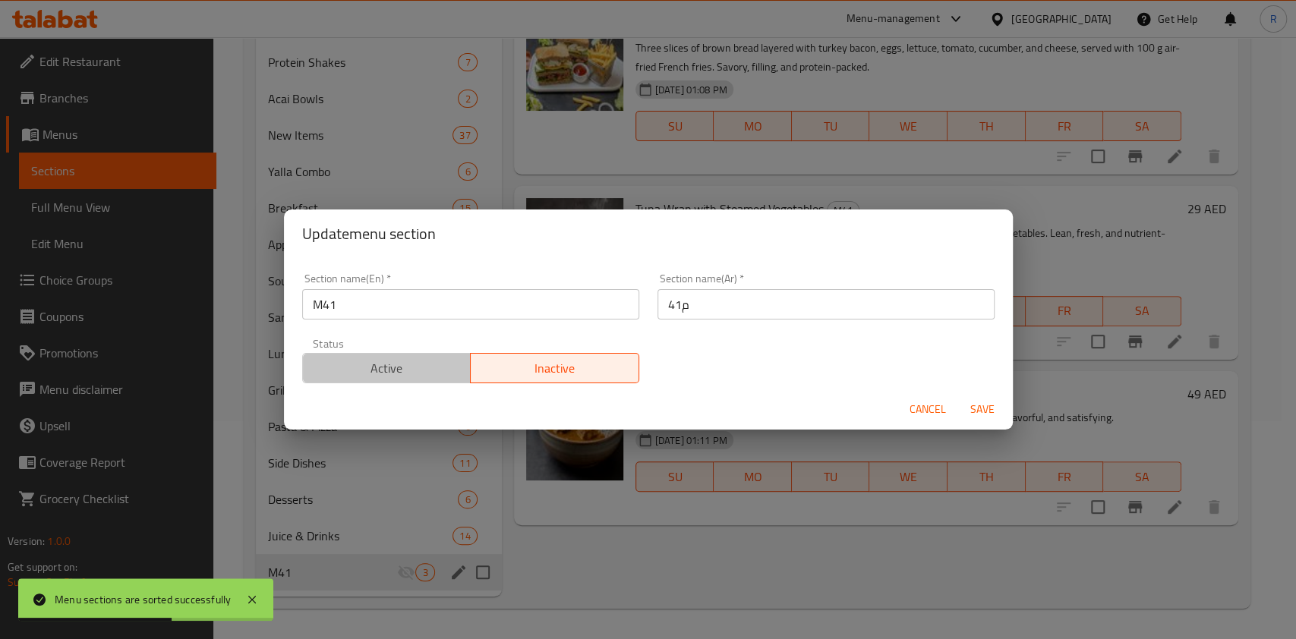
click at [427, 371] on span "Active" at bounding box center [387, 369] width 156 height 22
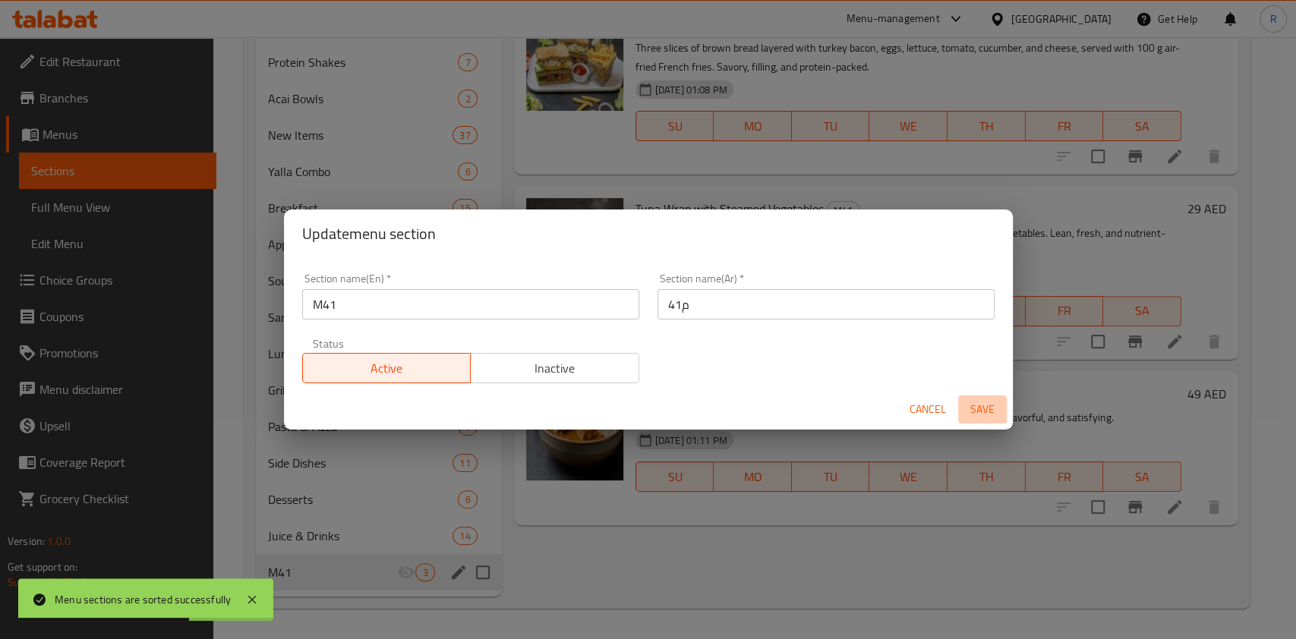
click at [986, 402] on span "Save" at bounding box center [982, 409] width 36 height 19
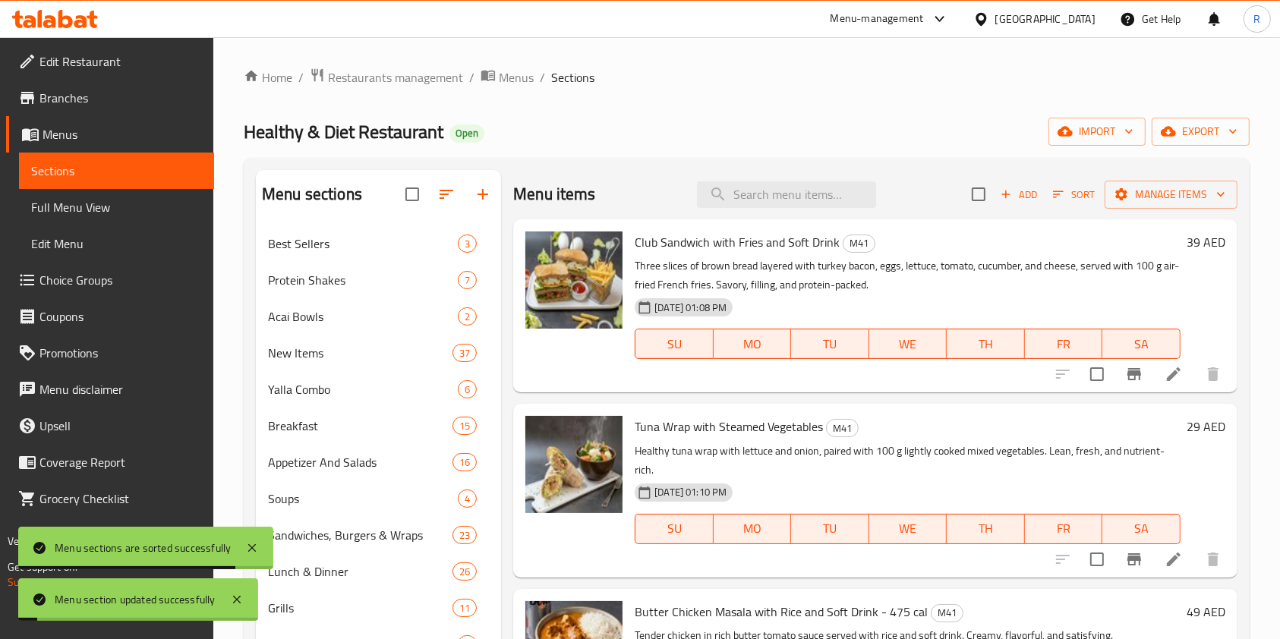
scroll to position [0, 0]
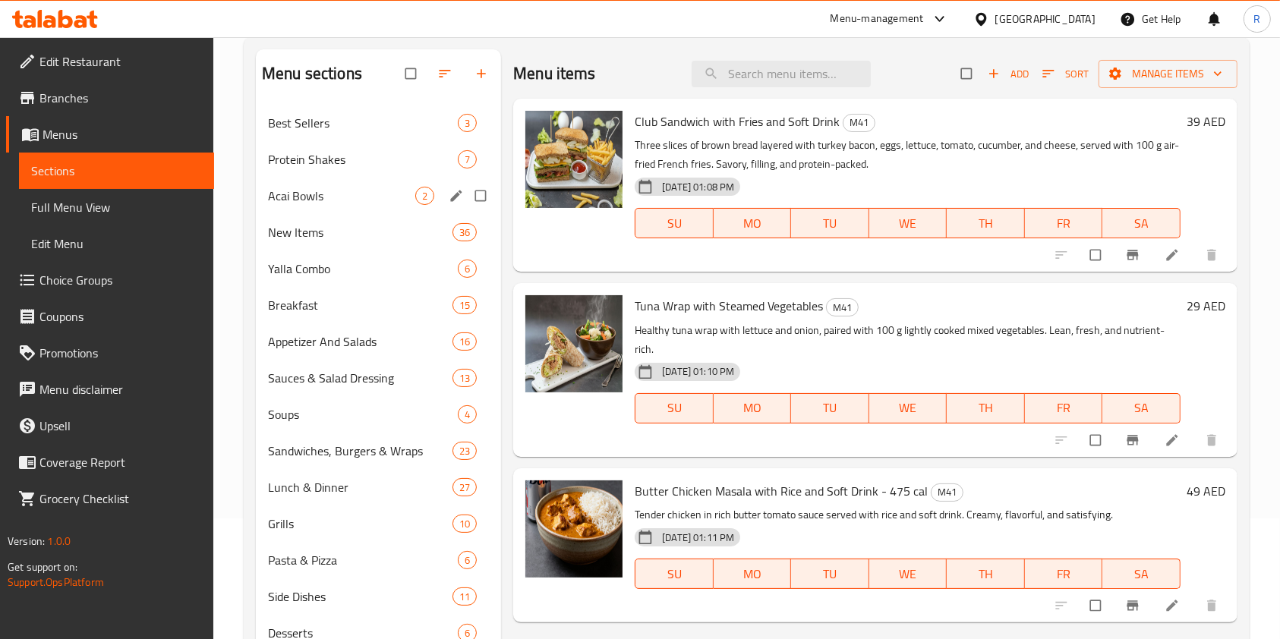
scroll to position [254, 0]
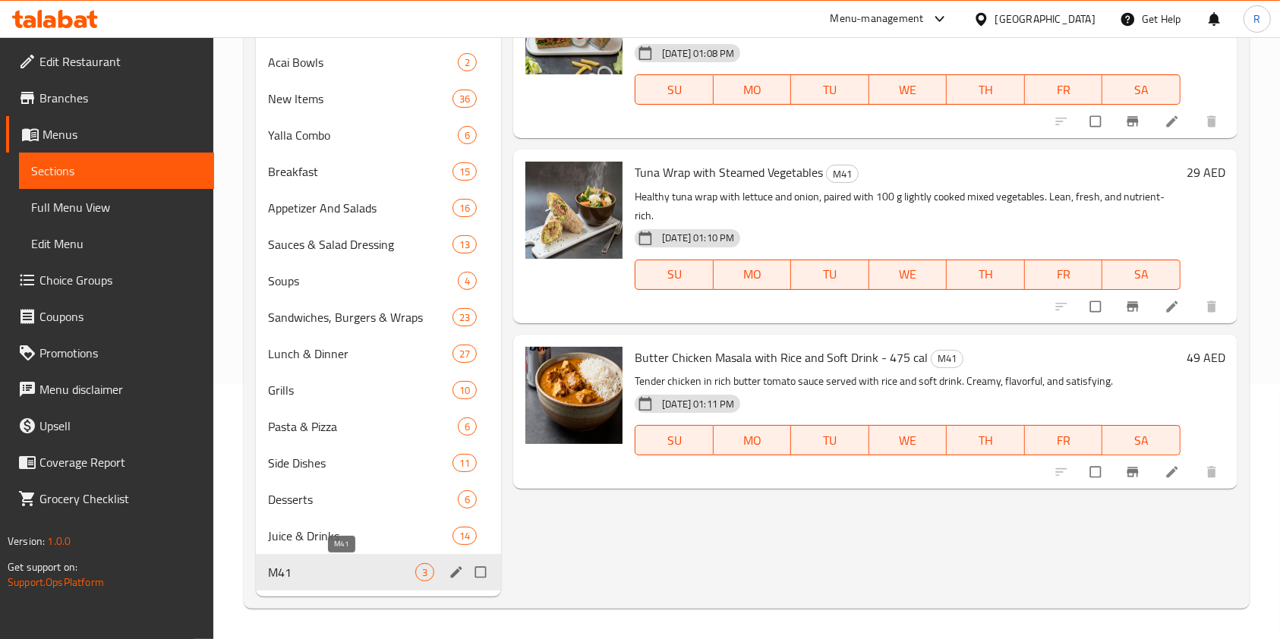
click at [306, 580] on span "M41" at bounding box center [341, 572] width 147 height 18
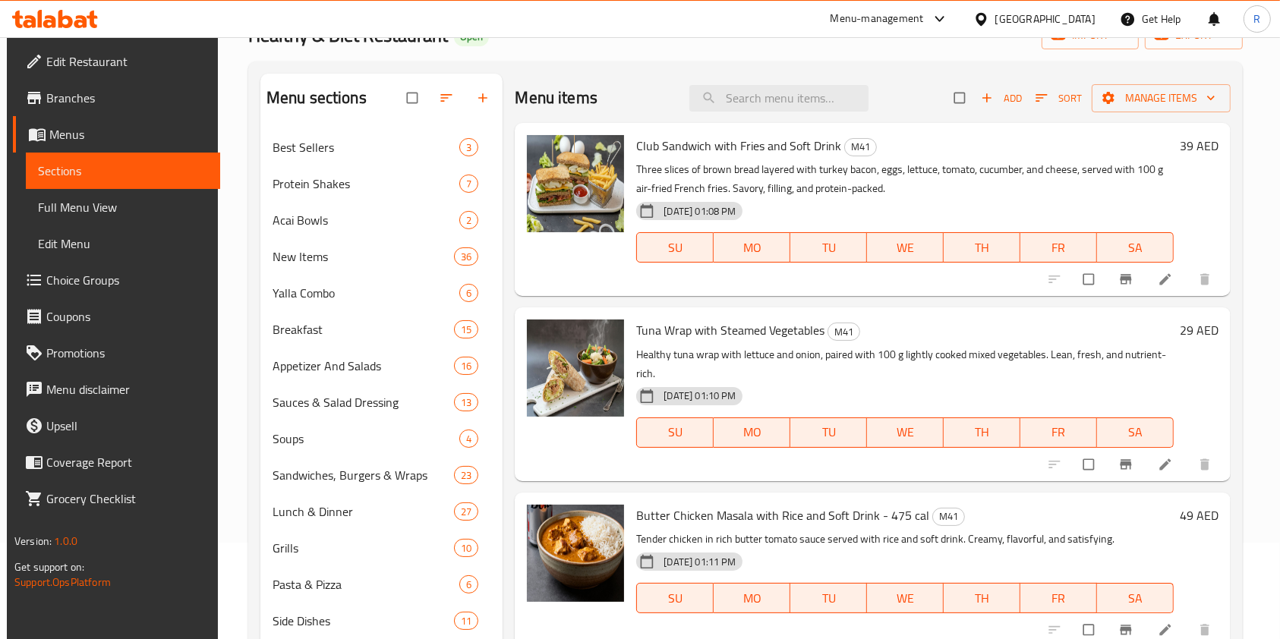
scroll to position [52, 0]
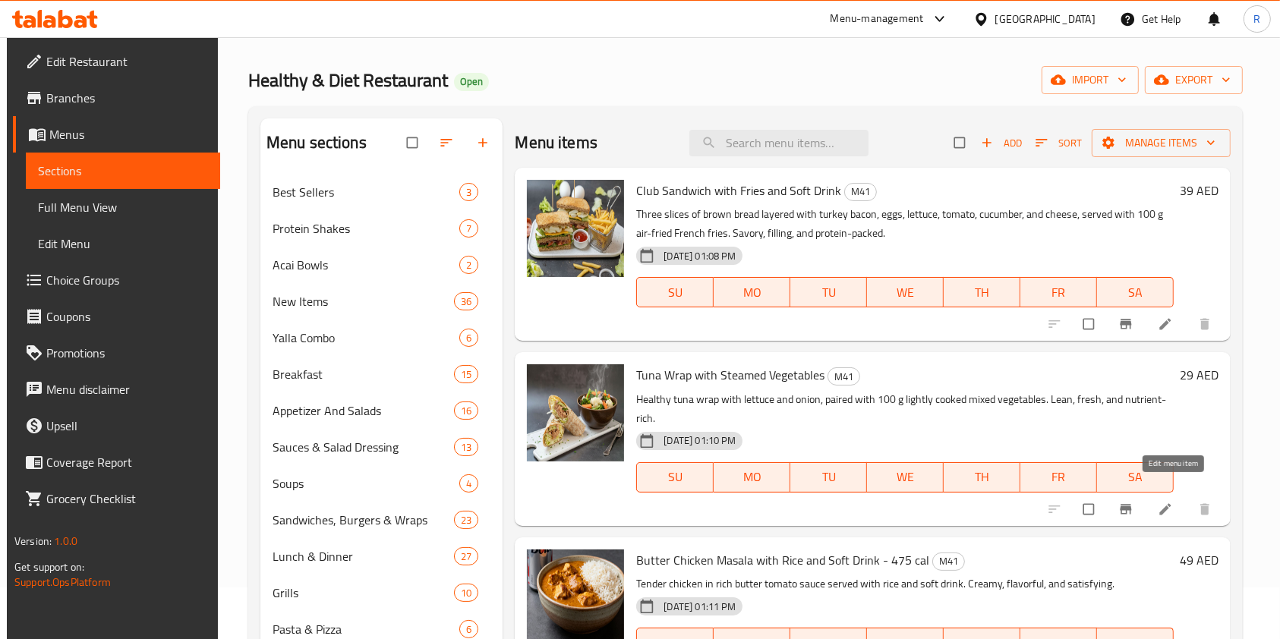
click at [1172, 502] on icon at bounding box center [1165, 509] width 15 height 15
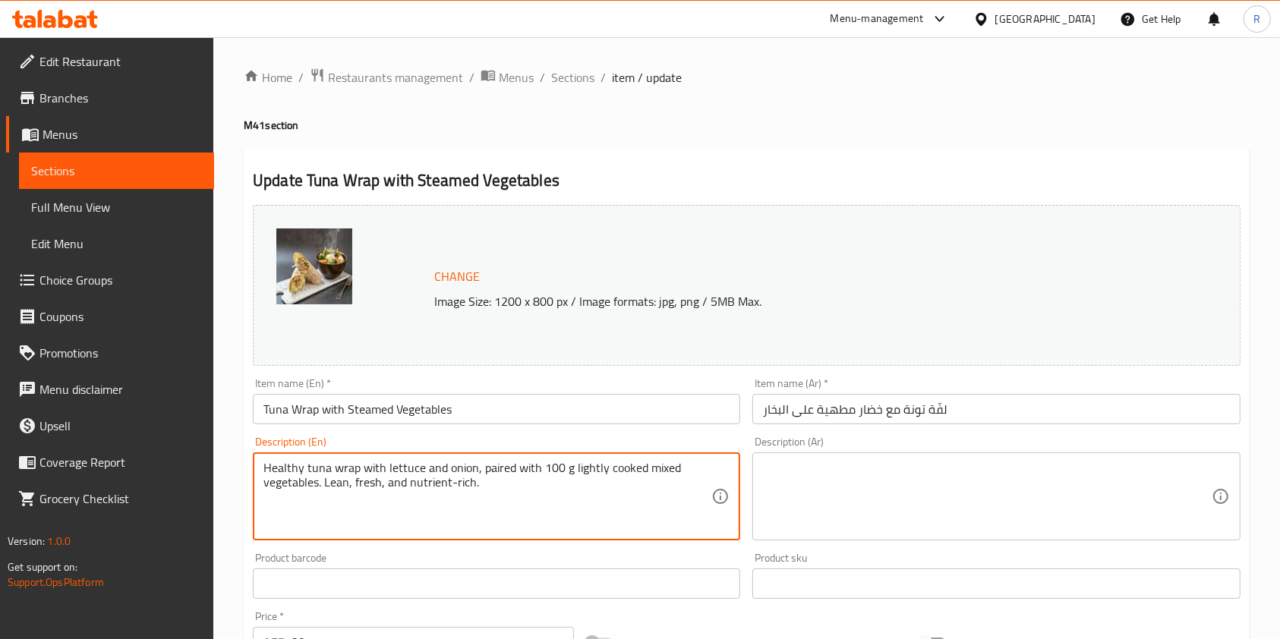
drag, startPoint x: 538, startPoint y: 467, endPoint x: 569, endPoint y: 467, distance: 30.4
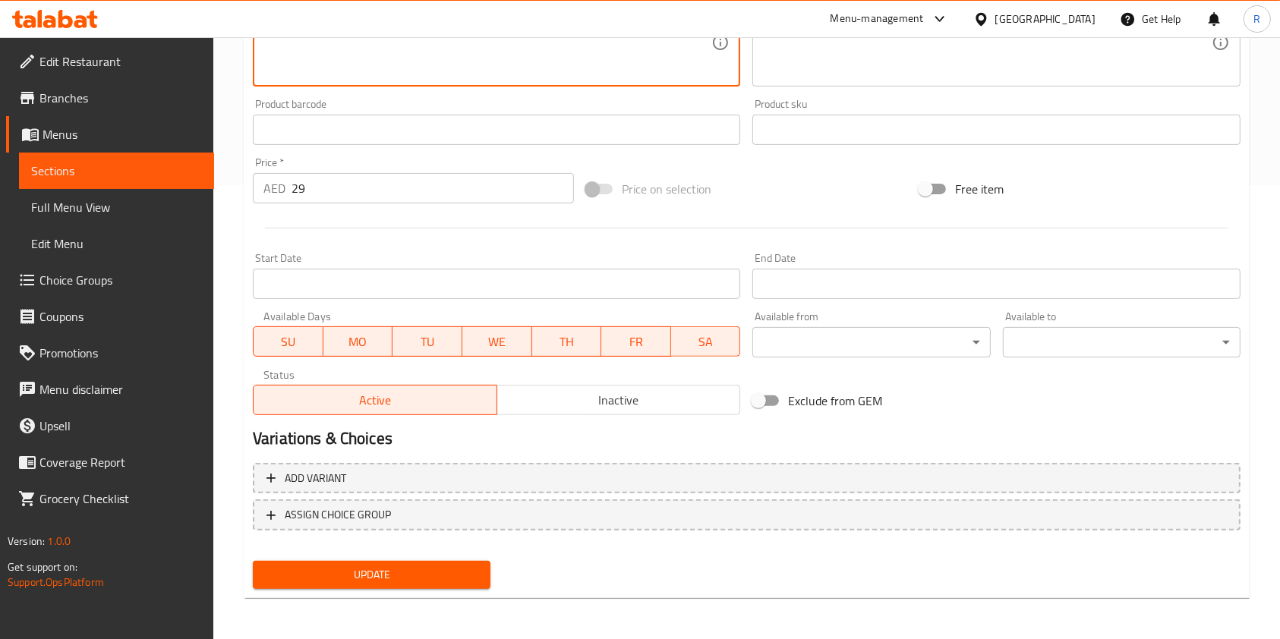
scroll to position [456, 0]
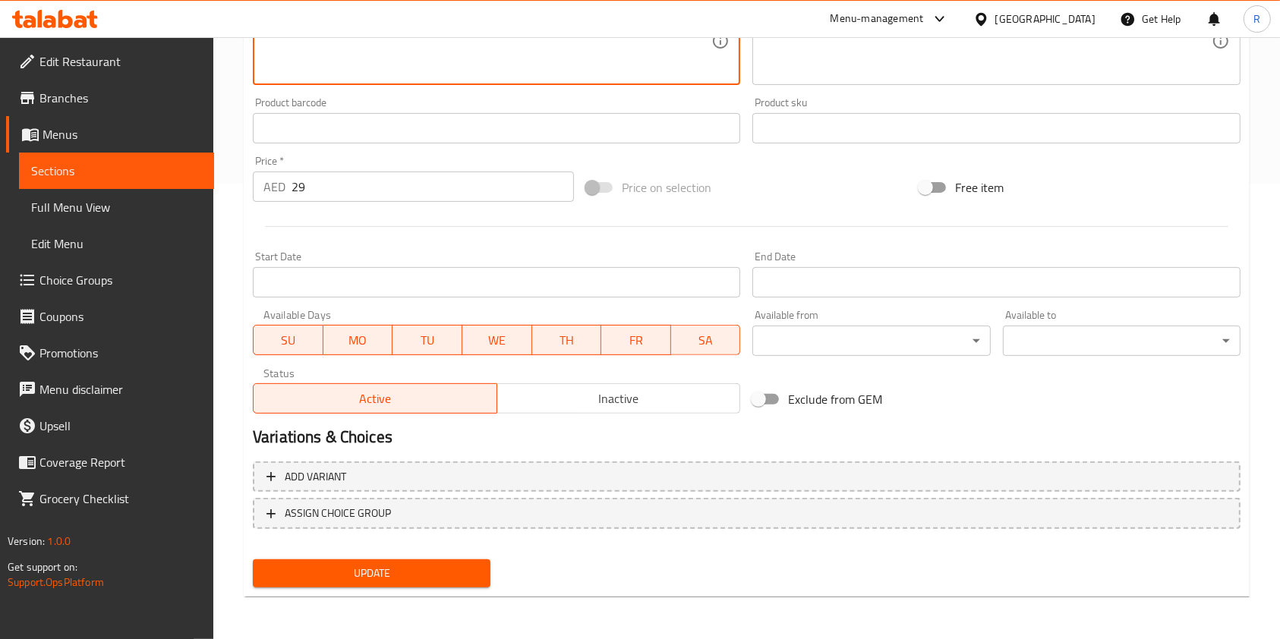
type textarea "Healthy tuna wrap with lettuce and onion, paired with lightly cooked mixed vege…"
click at [383, 572] on span "Update" at bounding box center [371, 573] width 213 height 19
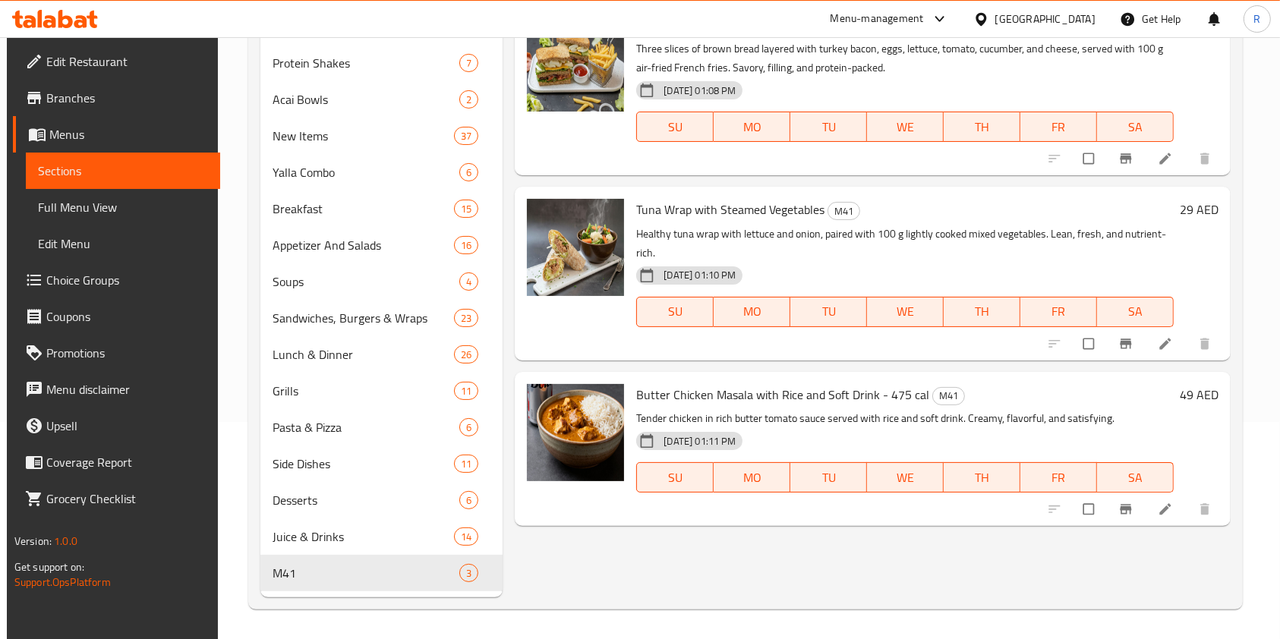
scroll to position [218, 0]
click at [1167, 336] on icon at bounding box center [1165, 343] width 15 height 15
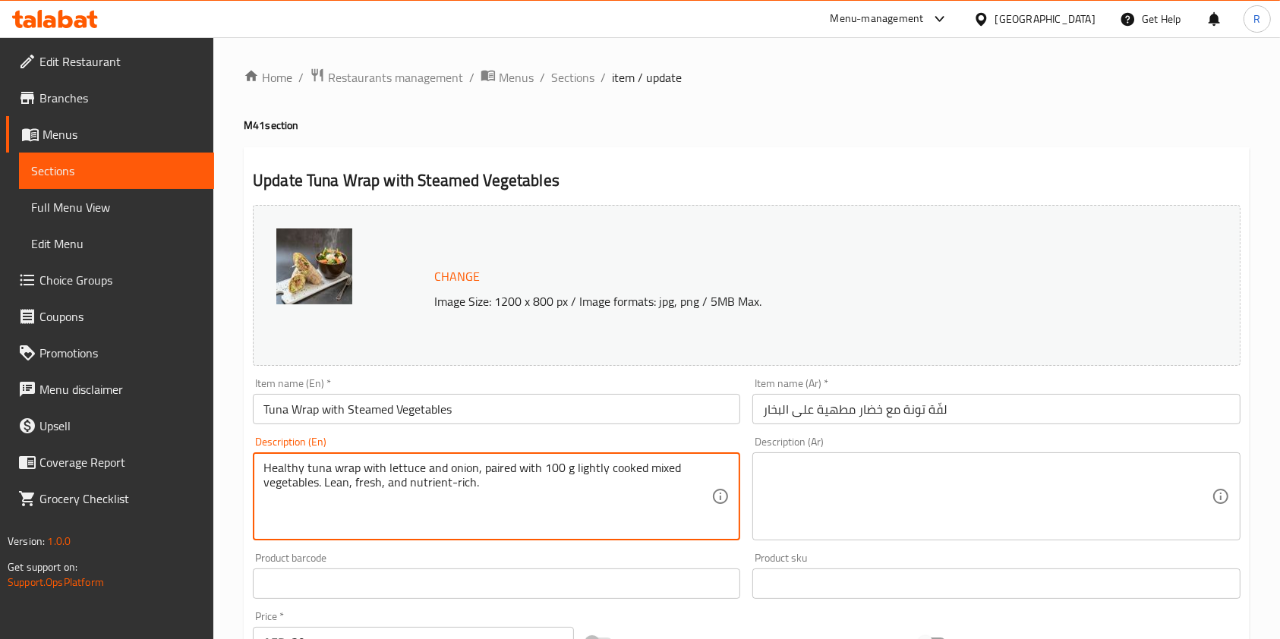
paste textarea
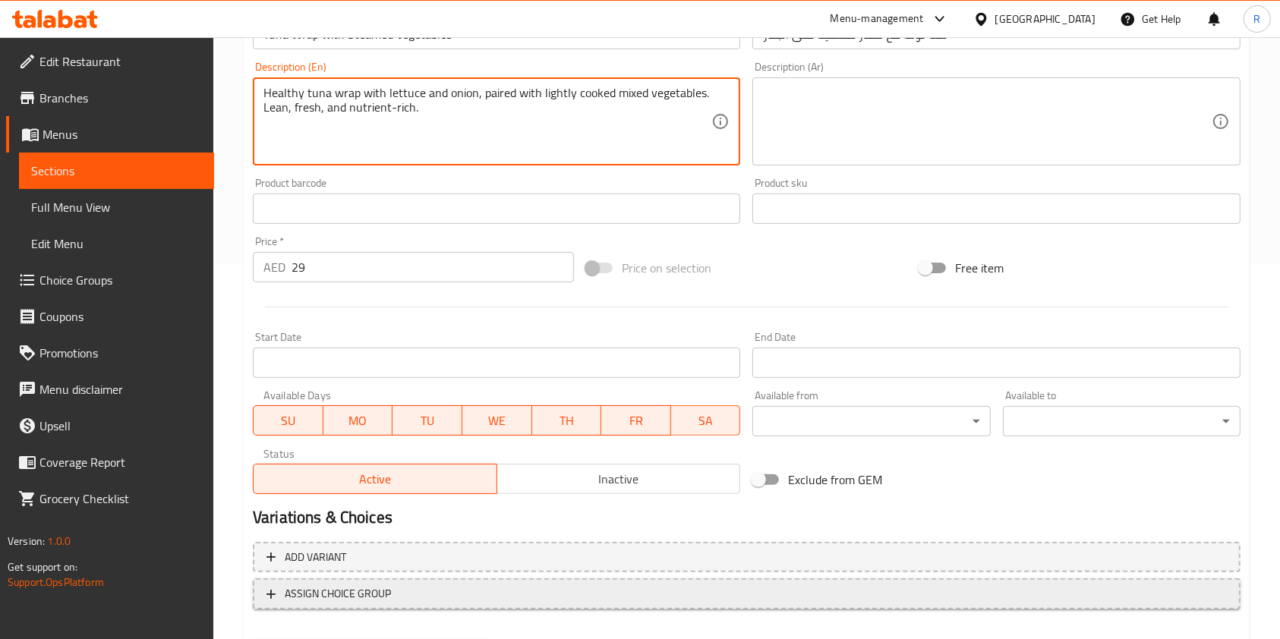
scroll to position [405, 0]
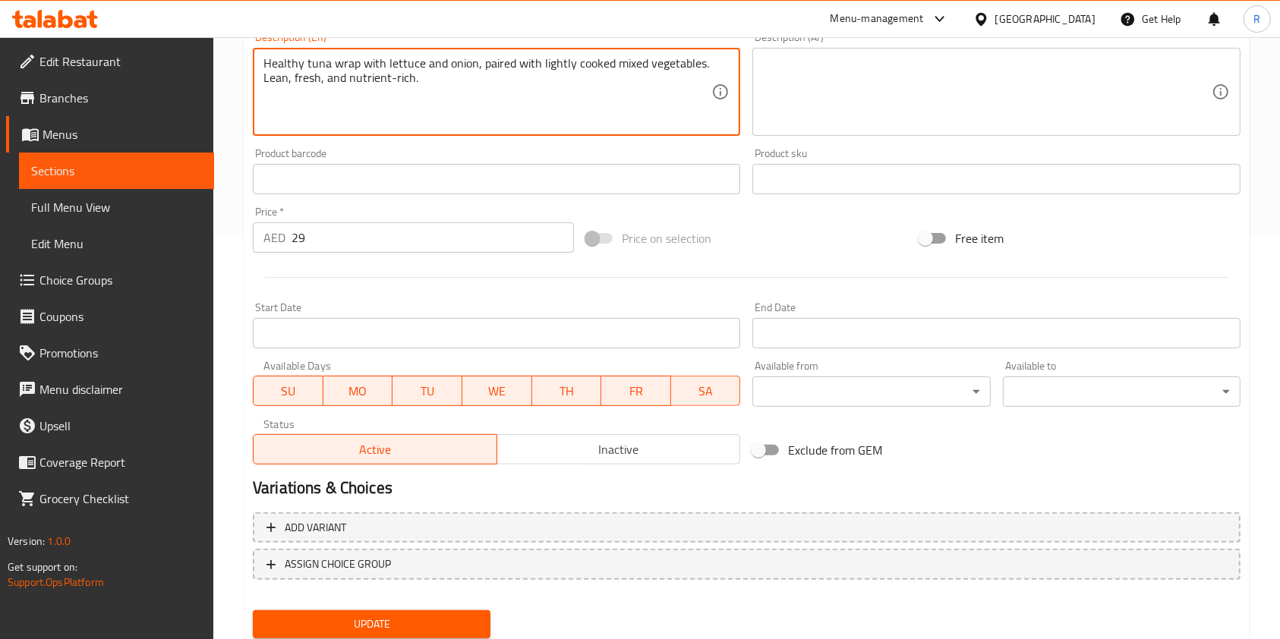
type textarea "Healthy tuna wrap with lettuce and onion, paired with lightly cooked mixed vege…"
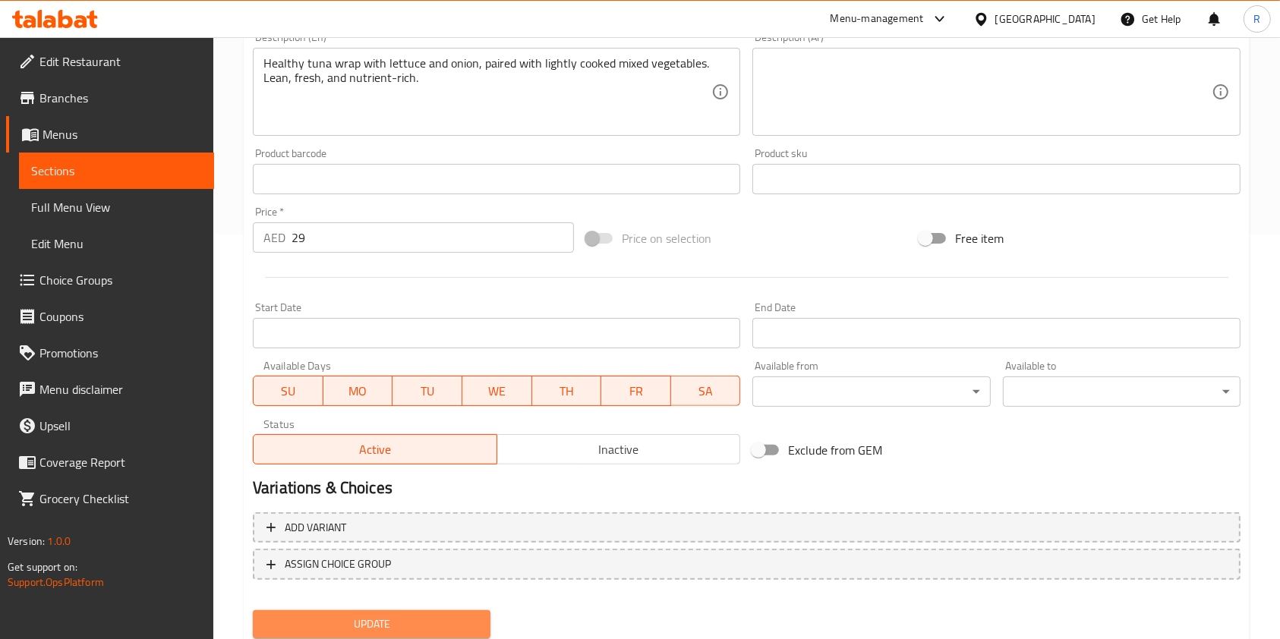
click at [376, 619] on span "Update" at bounding box center [371, 624] width 213 height 19
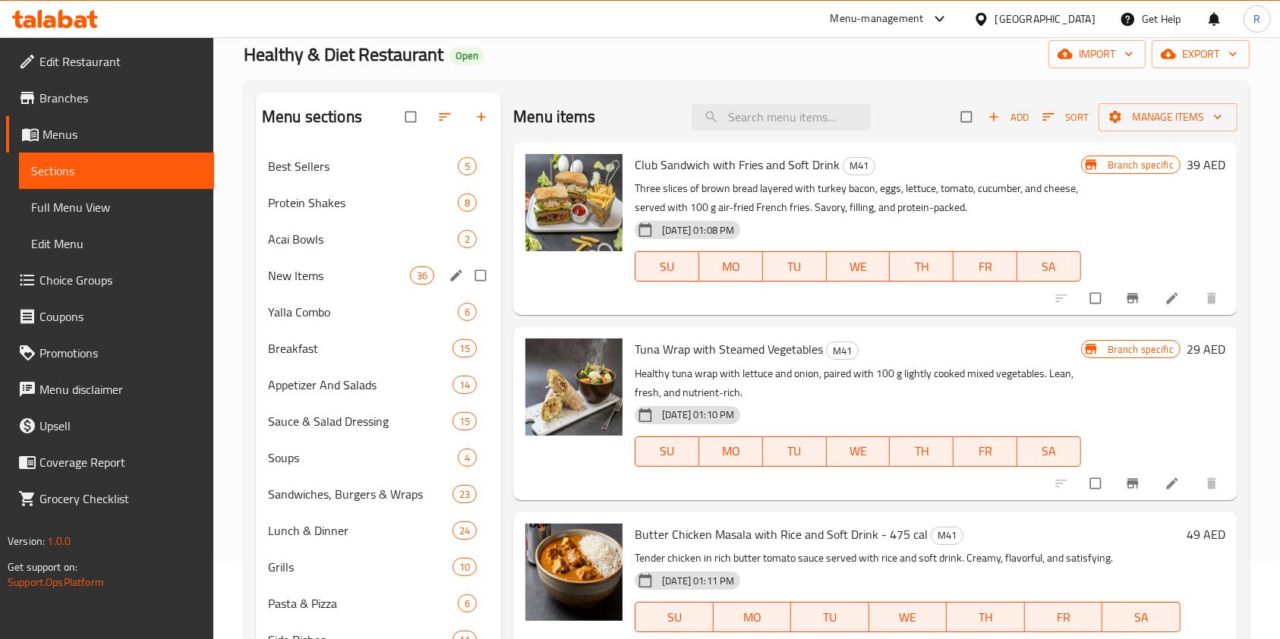
scroll to position [254, 0]
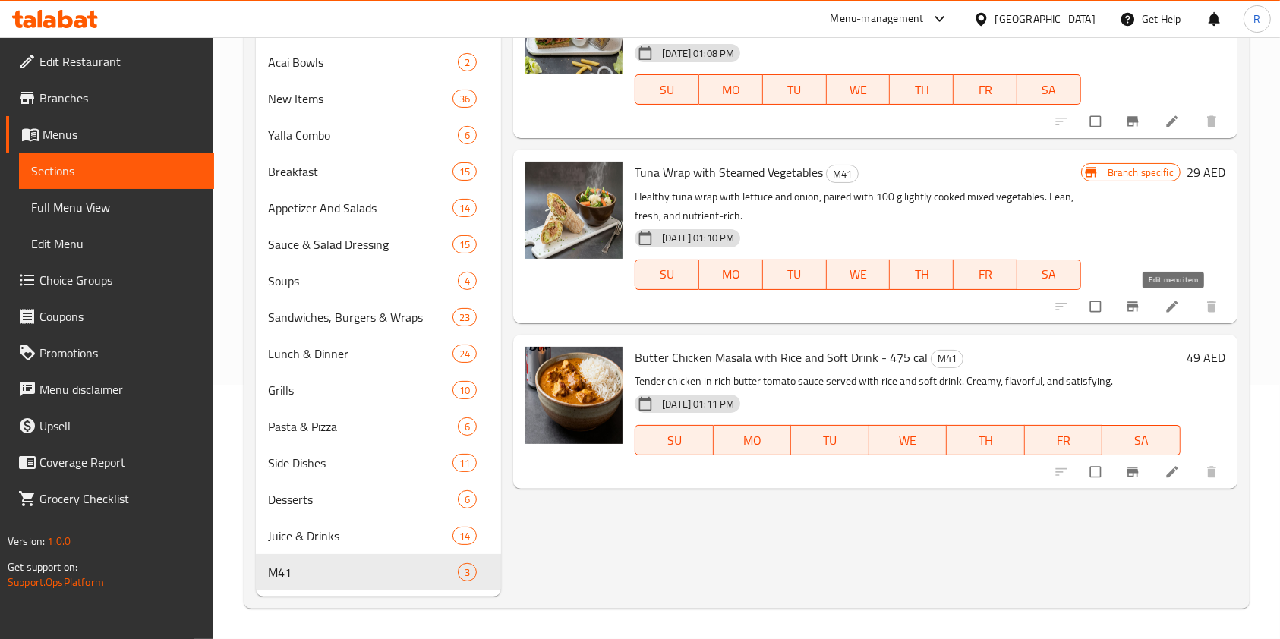
click at [1171, 311] on icon at bounding box center [1172, 306] width 15 height 15
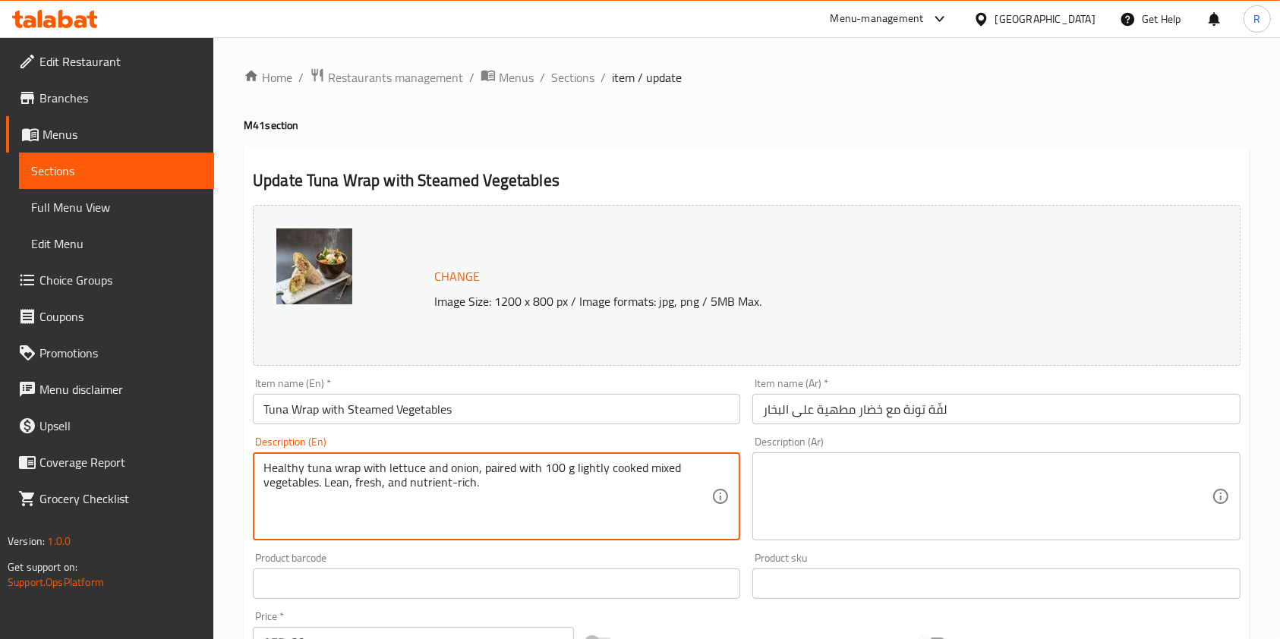
paste textarea
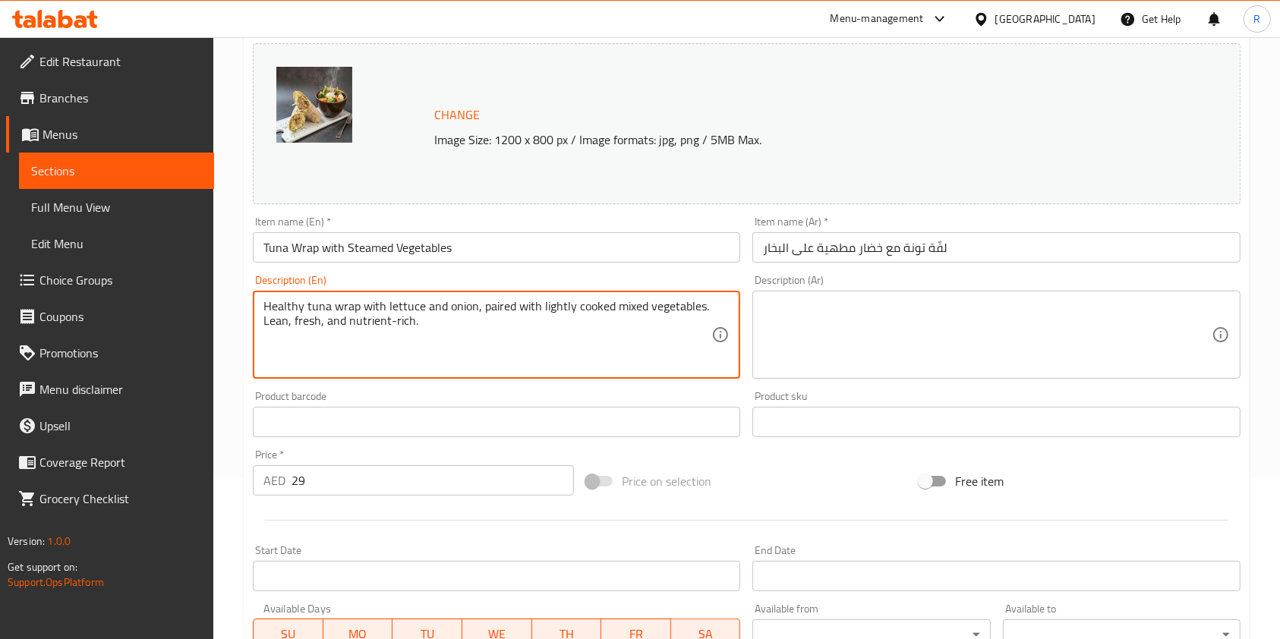
scroll to position [456, 0]
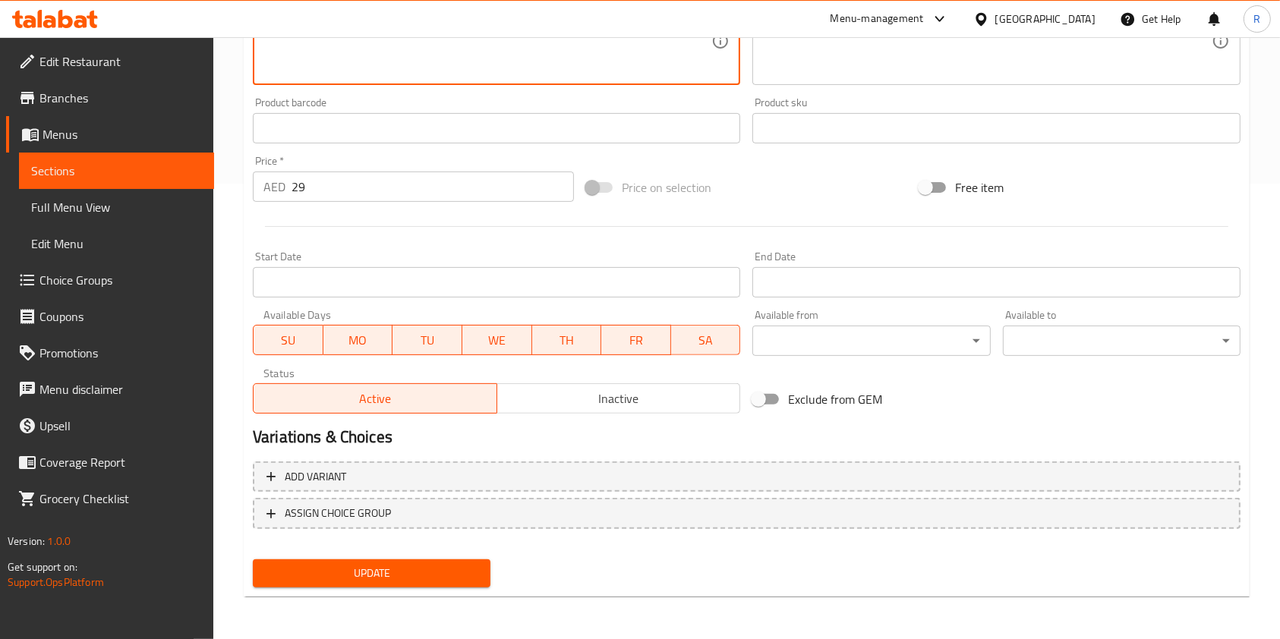
type textarea "Healthy tuna wrap with lettuce and onion, paired with lightly cooked mixed vege…"
click at [340, 580] on span "Update" at bounding box center [371, 573] width 213 height 19
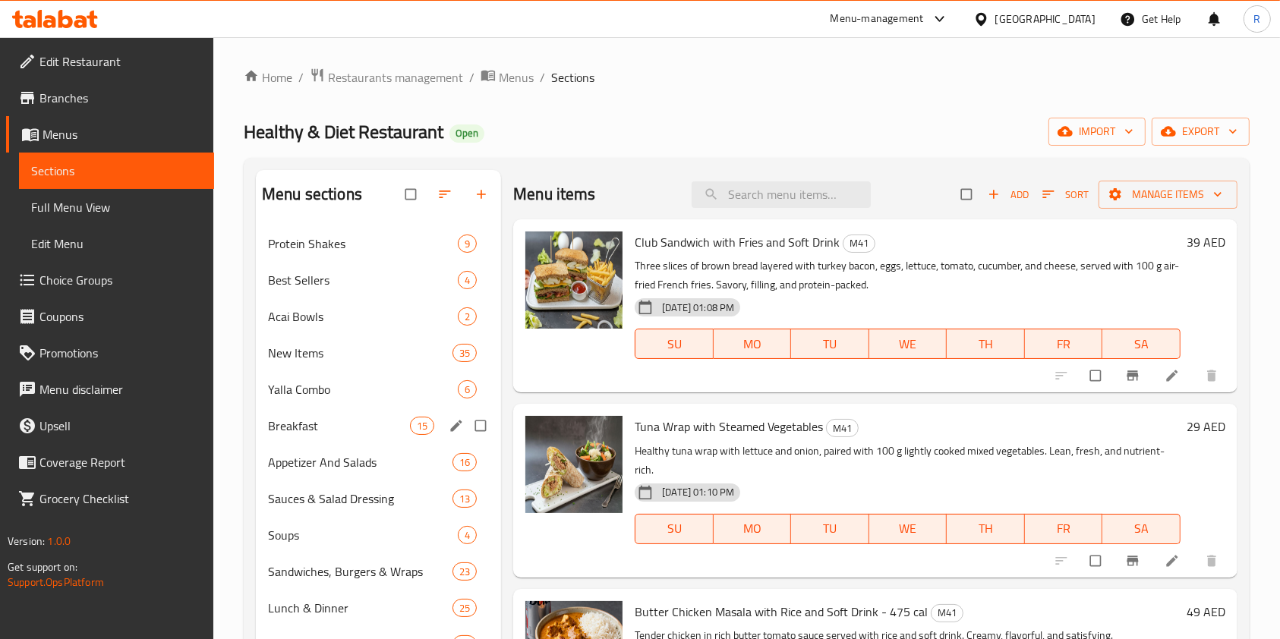
scroll to position [254, 0]
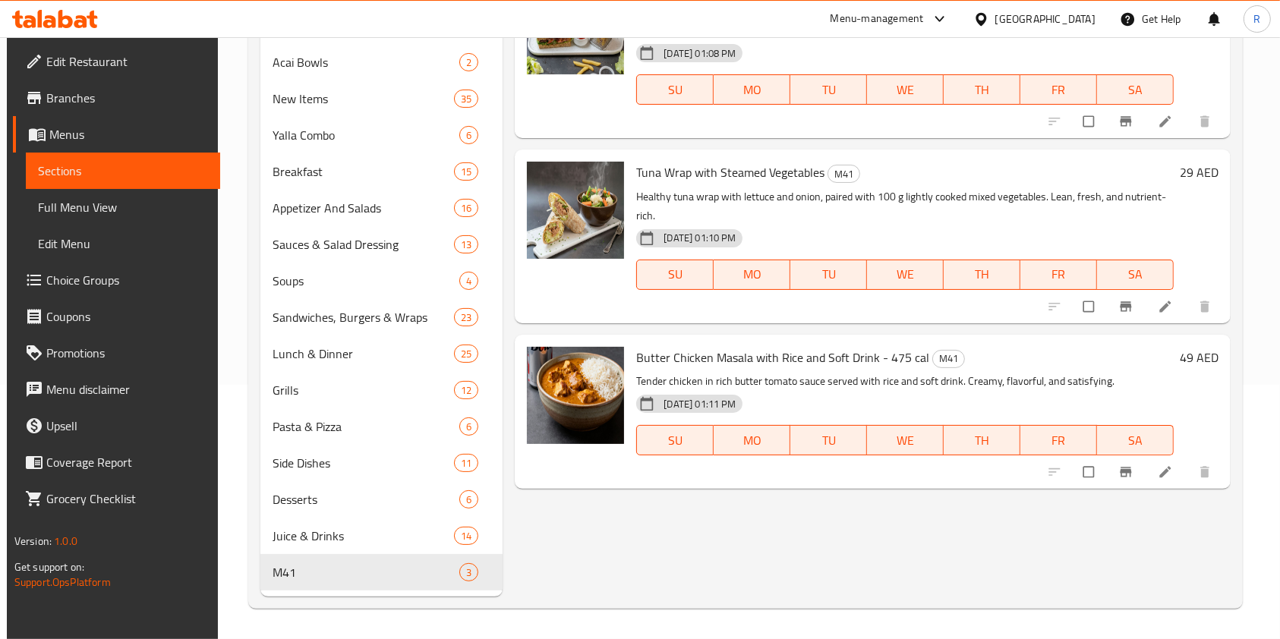
click at [1185, 295] on li at bounding box center [1167, 307] width 43 height 24
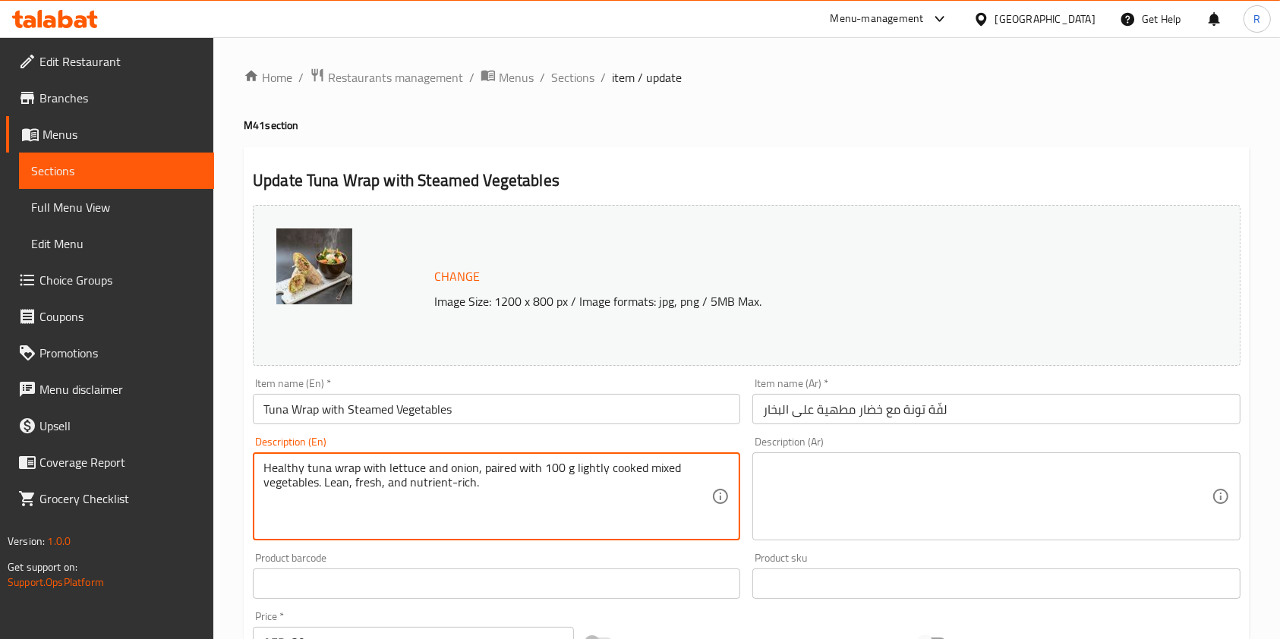
paste textarea
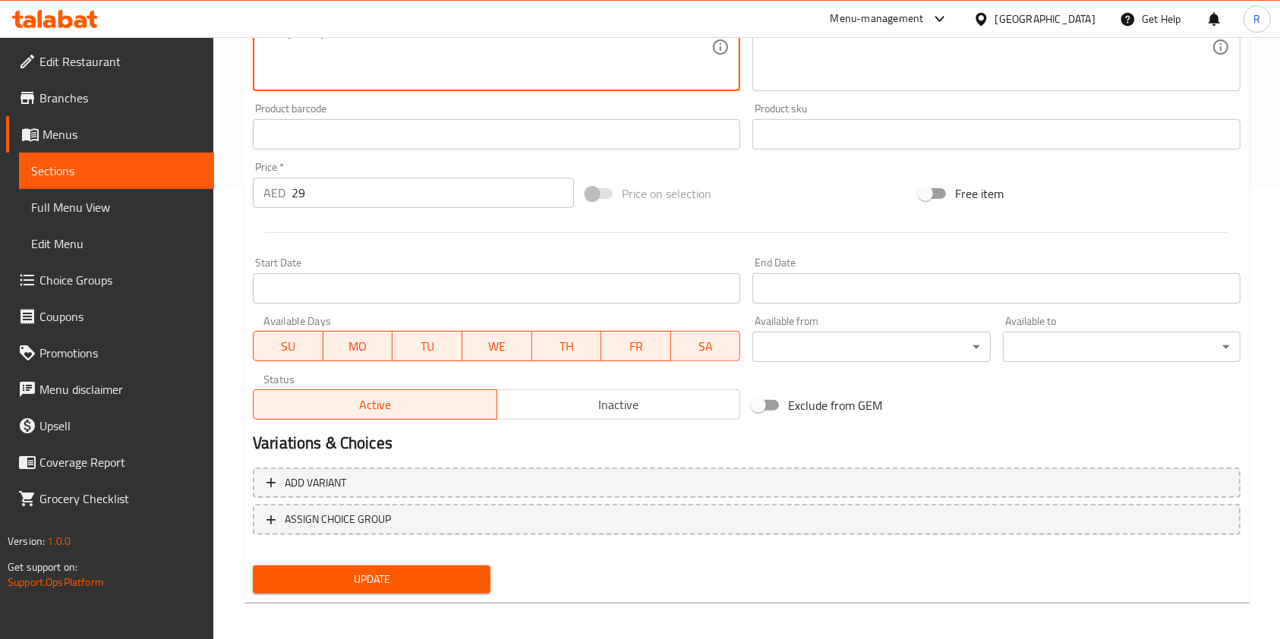
scroll to position [456, 0]
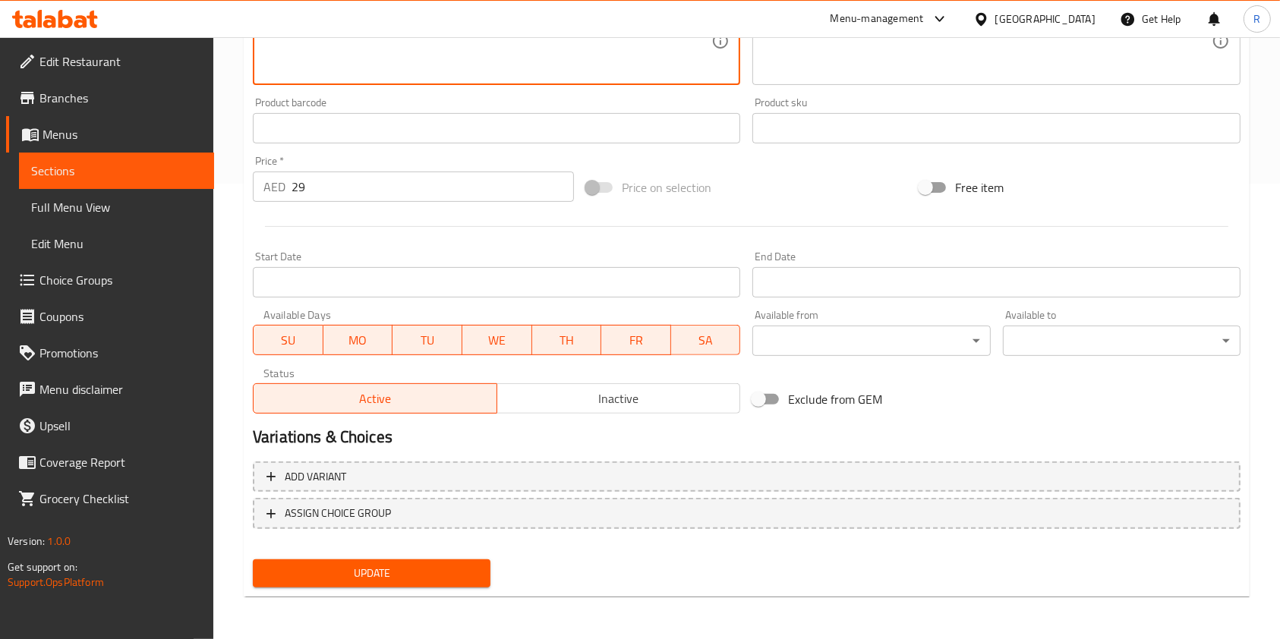
type textarea "Healthy tuna wrap with lettuce and onion, paired with lightly cooked mixed vege…"
click at [326, 578] on span "Update" at bounding box center [371, 573] width 213 height 19
